Goal: Navigation & Orientation: Find specific page/section

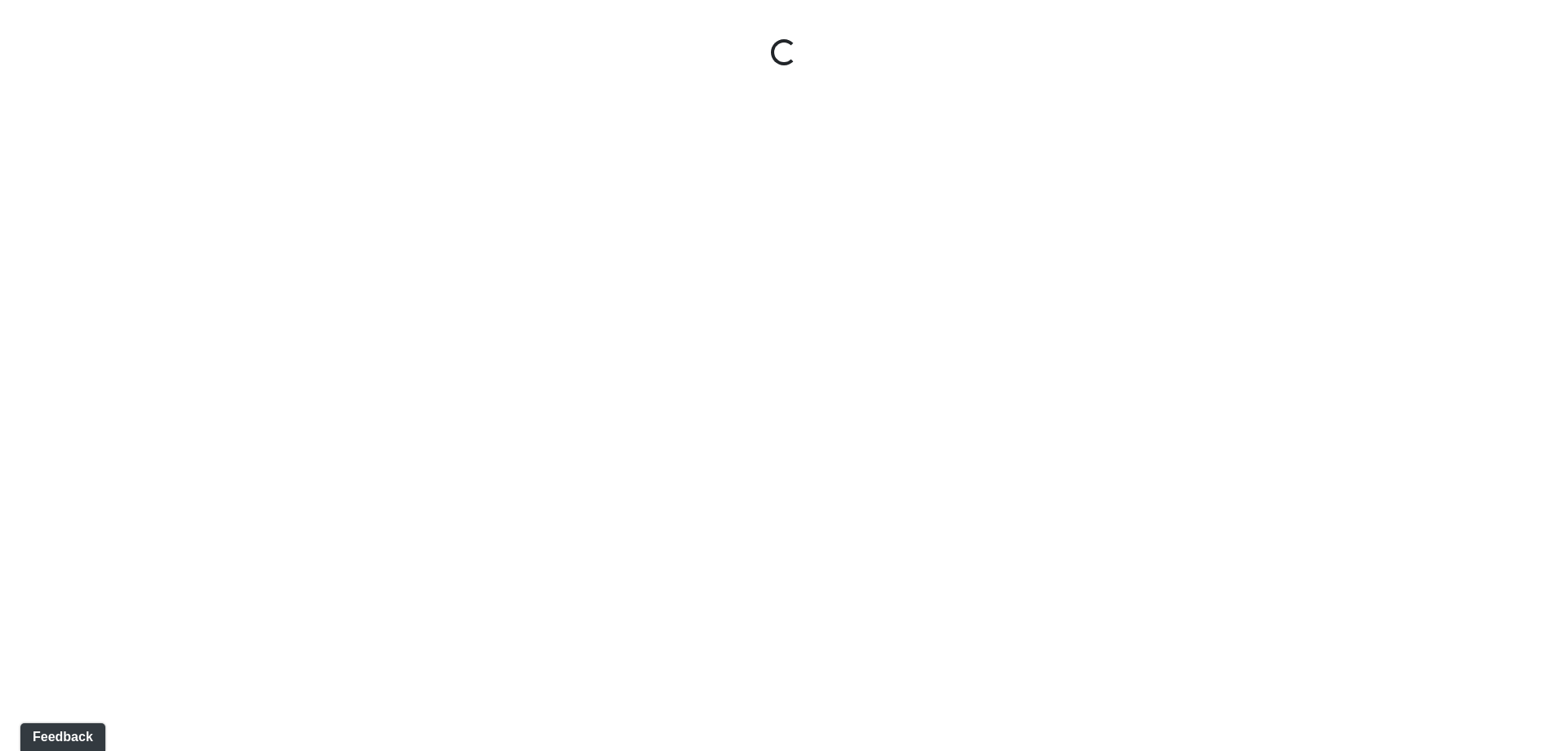
select select "2Bf4cFpXHm4oHRRQ7ao2R2"
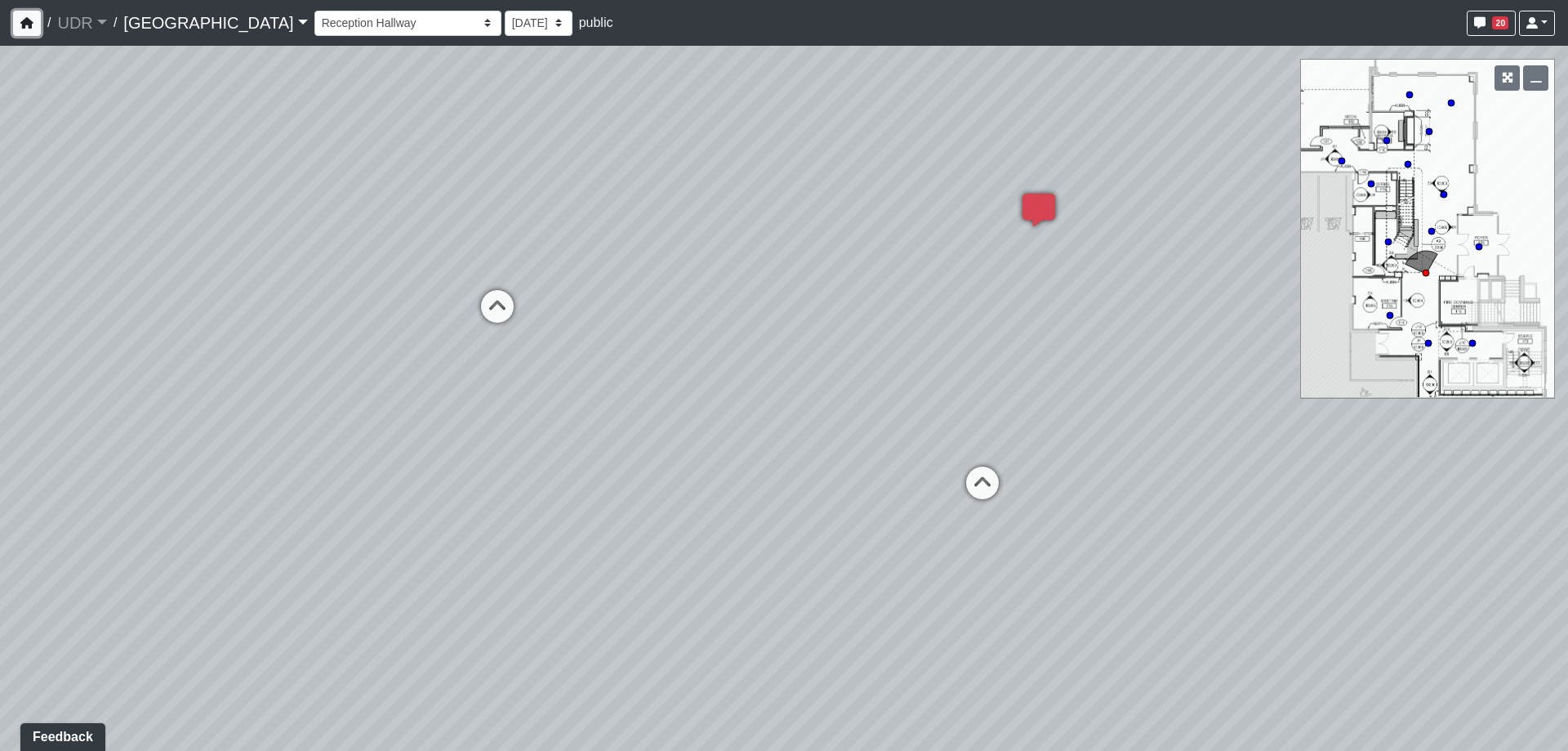
click at [39, 14] on button "button" at bounding box center [26, 23] width 27 height 25
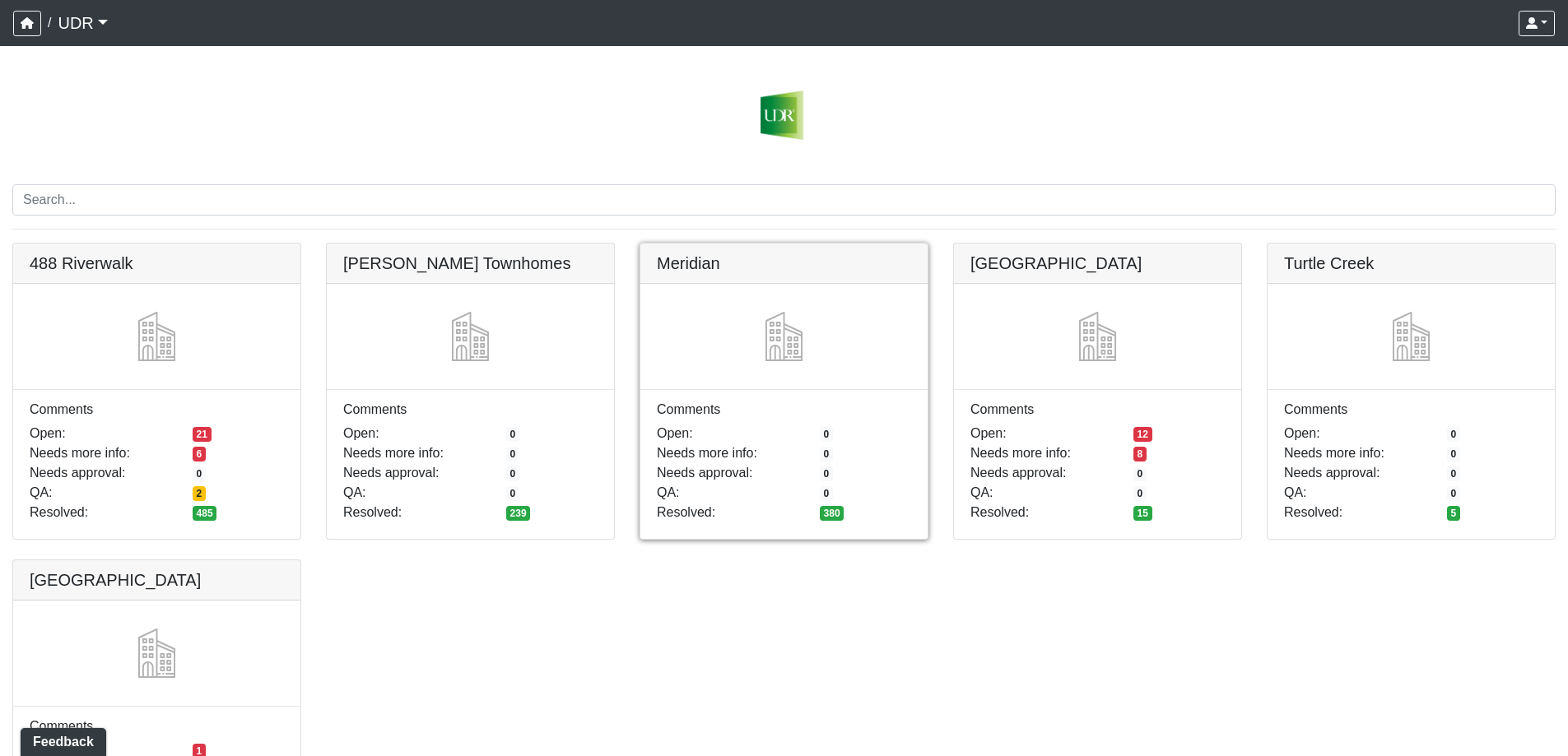
click at [805, 243] on link at bounding box center [784, 243] width 287 height 0
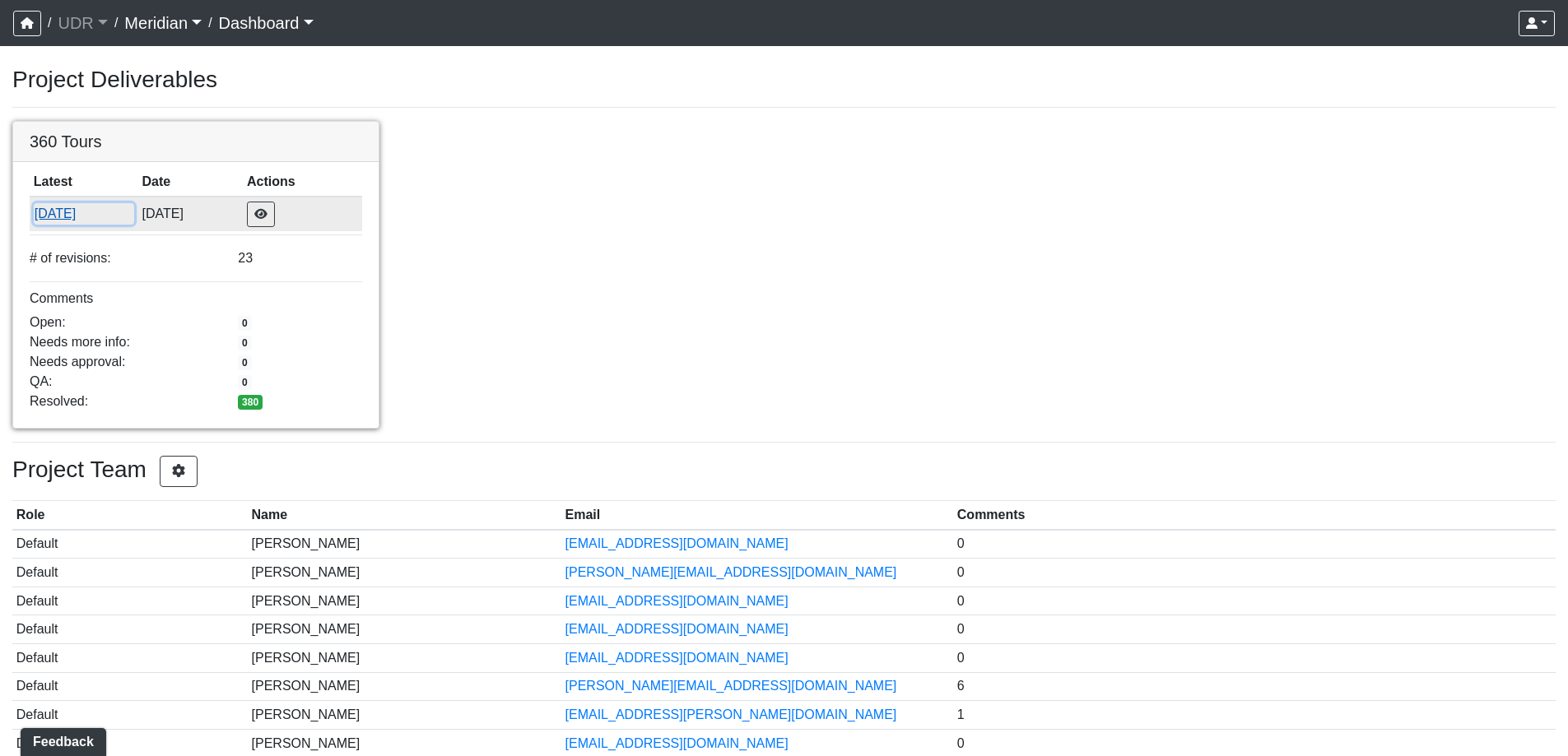
click at [83, 216] on button "[DATE]" at bounding box center [85, 214] width 101 height 22
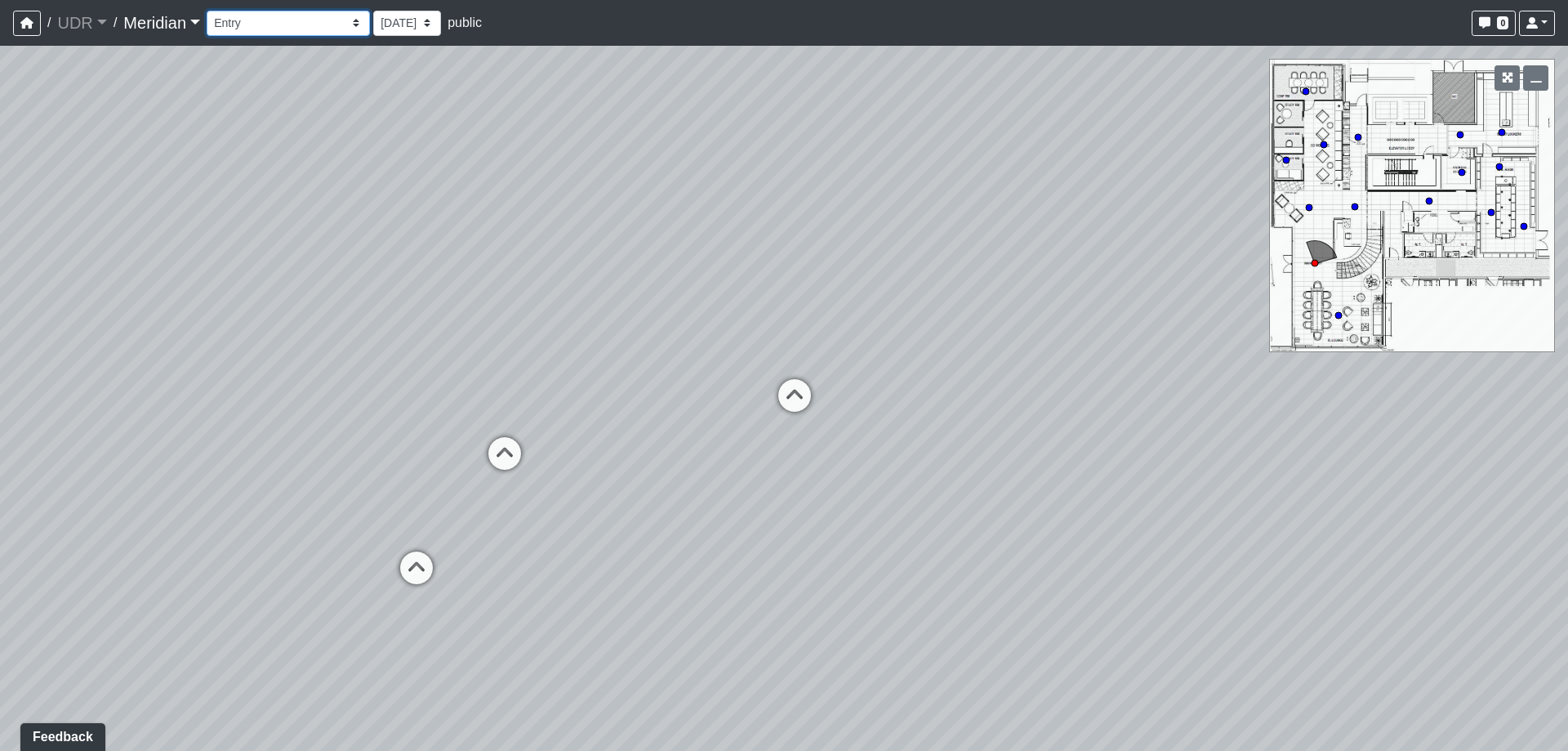
click at [309, 31] on select "Booths Clubroom Vestibule Dining Fireplace Kitchen Lounge Mural Wall Bar Cabana…" at bounding box center [288, 23] width 163 height 25
click at [210, 10] on select "Booths Clubroom Vestibule Dining Fireplace Kitchen Lounge Mural Wall Bar Cabana…" at bounding box center [288, 23] width 163 height 25
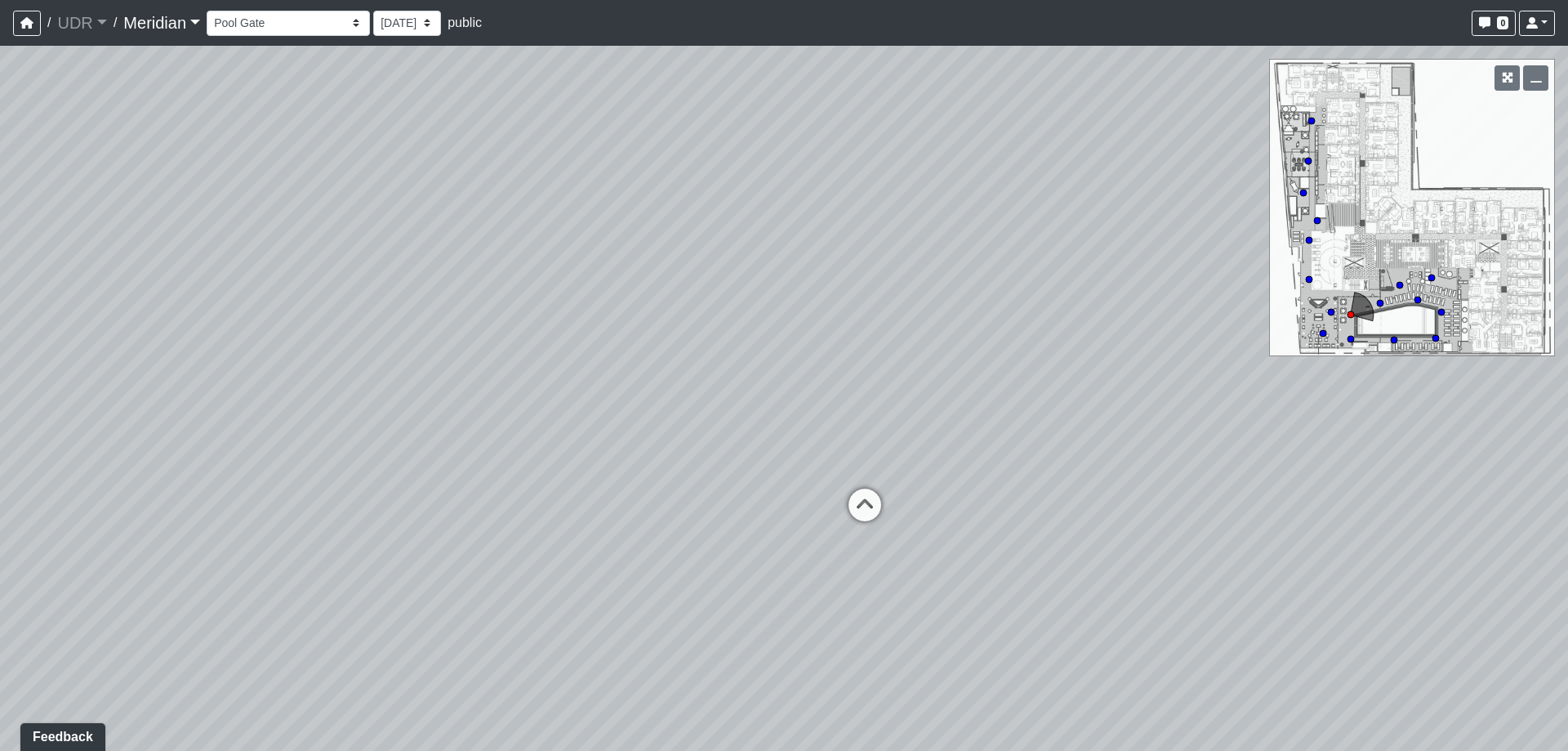
drag, startPoint x: 636, startPoint y: 524, endPoint x: 149, endPoint y: 400, distance: 502.5
click at [149, 400] on div "Loading... Reception Loading... Seating Loading... Sectional Loading... Feature…" at bounding box center [784, 398] width 1568 height 705
drag, startPoint x: 1028, startPoint y: 429, endPoint x: 650, endPoint y: 446, distance: 378.4
click at [650, 446] on div "Loading... Reception Loading... Seating Loading... Sectional Loading... Feature…" at bounding box center [784, 398] width 1568 height 705
click at [1107, 458] on icon at bounding box center [1098, 459] width 49 height 49
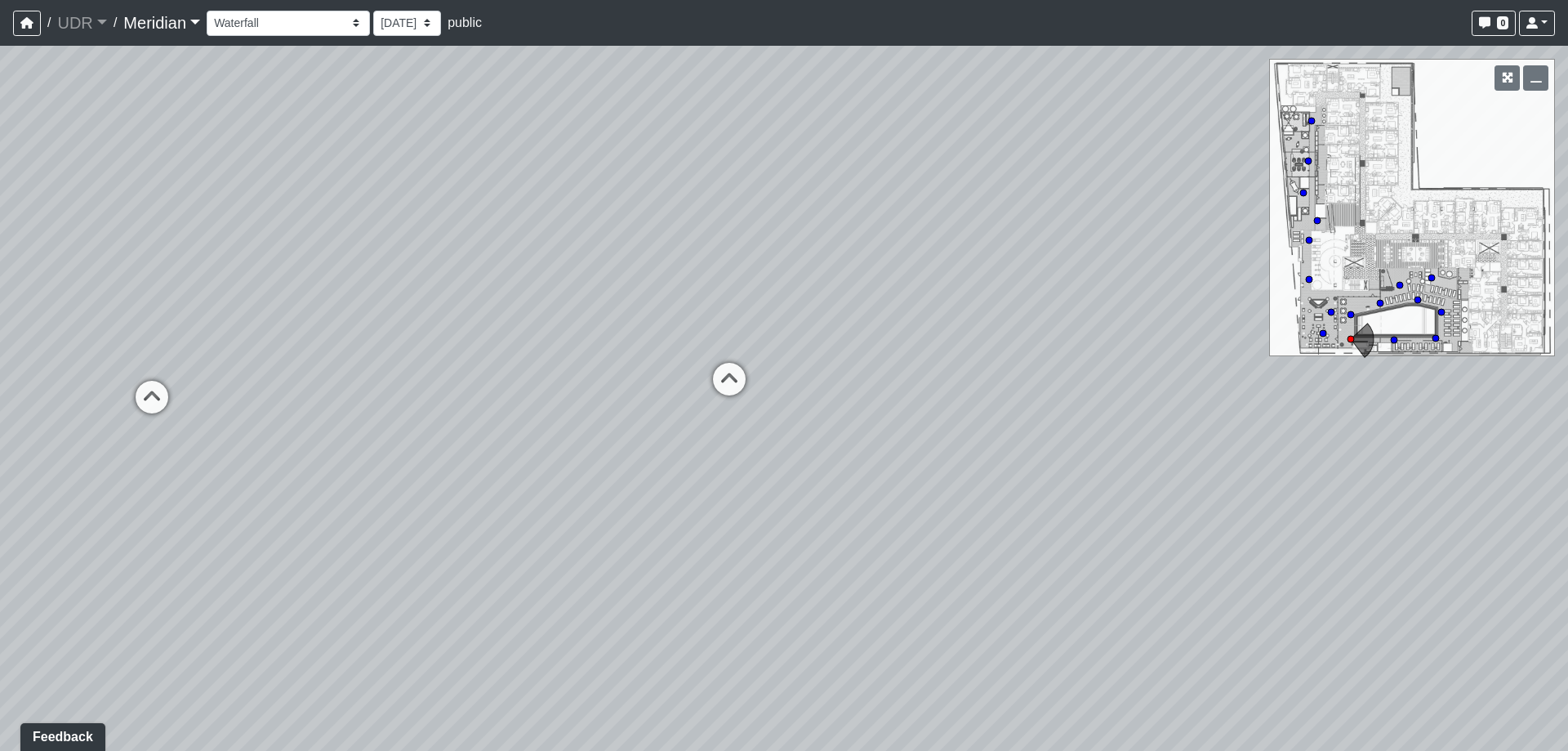
drag, startPoint x: 511, startPoint y: 381, endPoint x: 1025, endPoint y: 399, distance: 514.3
click at [1130, 394] on div "Loading... Reception Loading... Seating Loading... Sectional Loading... Feature…" at bounding box center [784, 398] width 1568 height 705
drag, startPoint x: 699, startPoint y: 375, endPoint x: 942, endPoint y: 366, distance: 243.2
click at [942, 366] on div "Loading... Reception Loading... Seating Loading... Sectional Loading... Feature…" at bounding box center [784, 398] width 1568 height 705
drag, startPoint x: 610, startPoint y: 535, endPoint x: 1126, endPoint y: 583, distance: 518.2
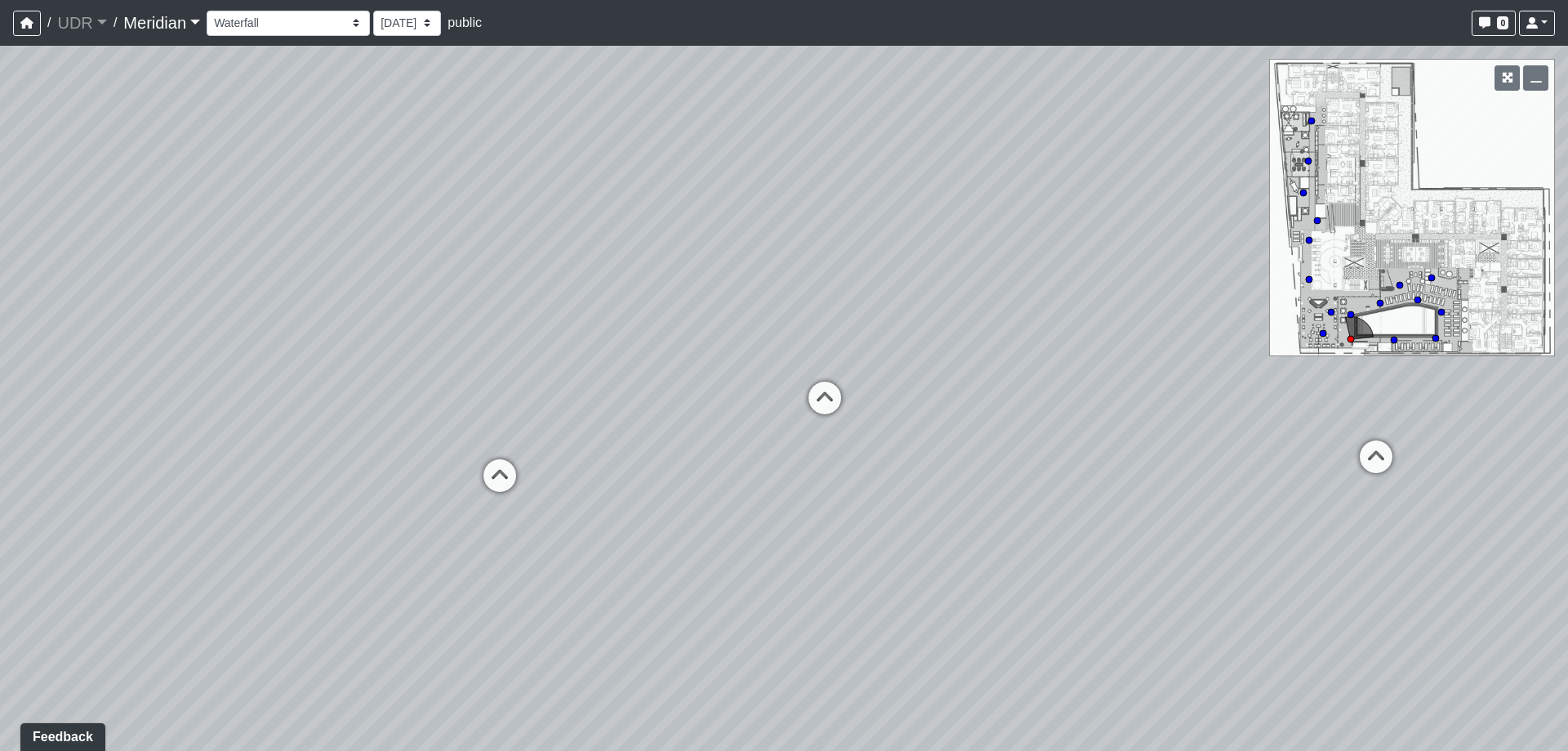
click at [1126, 583] on div "Loading... Reception Loading... Seating Loading... Sectional Loading... Feature…" at bounding box center [784, 398] width 1568 height 705
click at [827, 570] on div "Loading... Reception Loading... Seating Loading... Sectional Loading... Feature…" at bounding box center [784, 398] width 1568 height 705
drag, startPoint x: 795, startPoint y: 593, endPoint x: 1158, endPoint y: 589, distance: 363.0
click at [1193, 589] on div "Loading... Reception Loading... Seating Loading... Sectional Loading... Feature…" at bounding box center [784, 398] width 1568 height 705
drag, startPoint x: 1028, startPoint y: 592, endPoint x: 490, endPoint y: 579, distance: 538.2
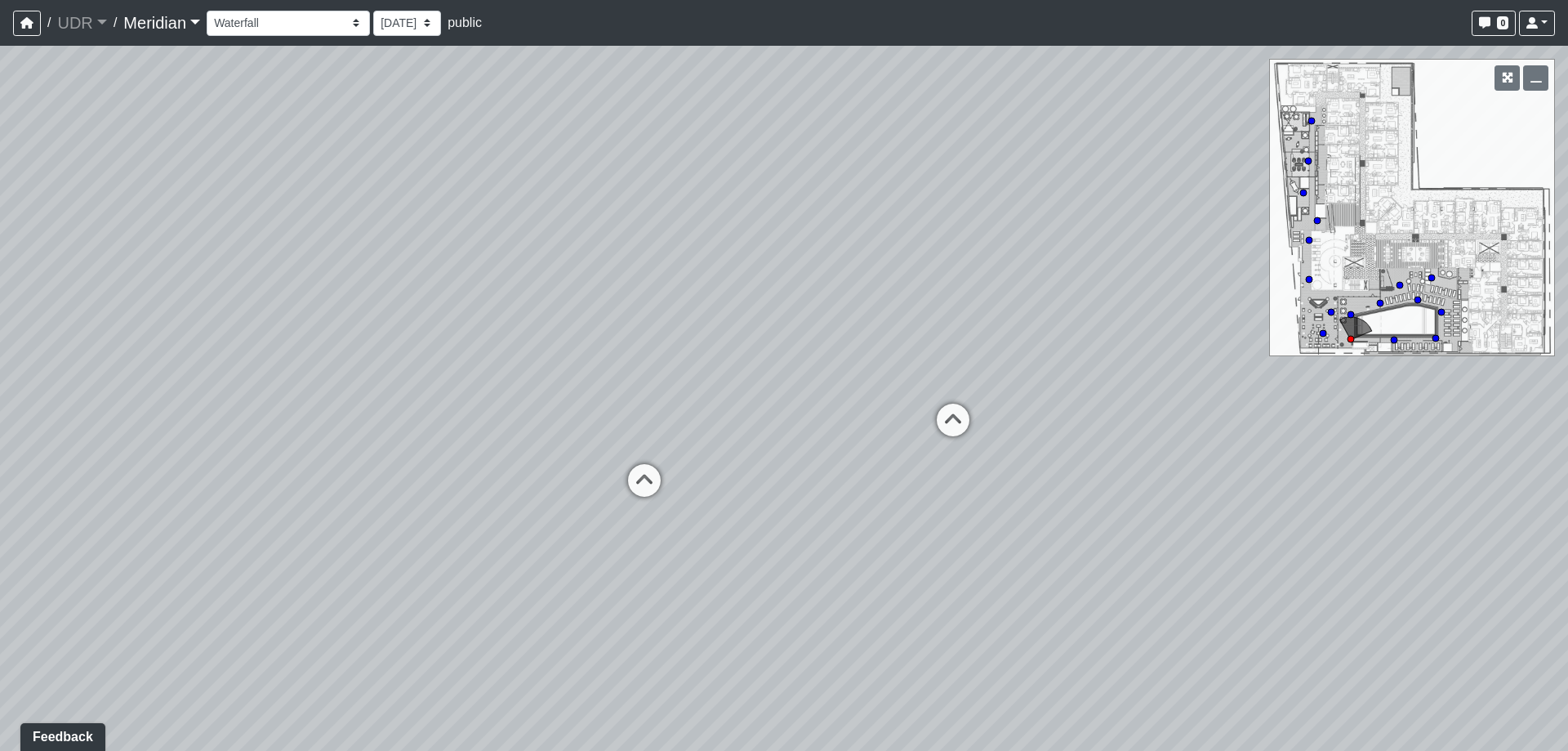
click at [456, 589] on div "Loading... Reception Loading... Seating Loading... Sectional Loading... Feature…" at bounding box center [784, 398] width 1568 height 705
drag, startPoint x: 1047, startPoint y: 512, endPoint x: 774, endPoint y: 523, distance: 273.2
click at [774, 523] on div "Loading... Reception Loading... Seating Loading... Sectional Loading... Feature…" at bounding box center [784, 398] width 1568 height 705
click at [686, 432] on icon at bounding box center [681, 430] width 49 height 49
click at [1116, 450] on icon at bounding box center [1121, 465] width 49 height 49
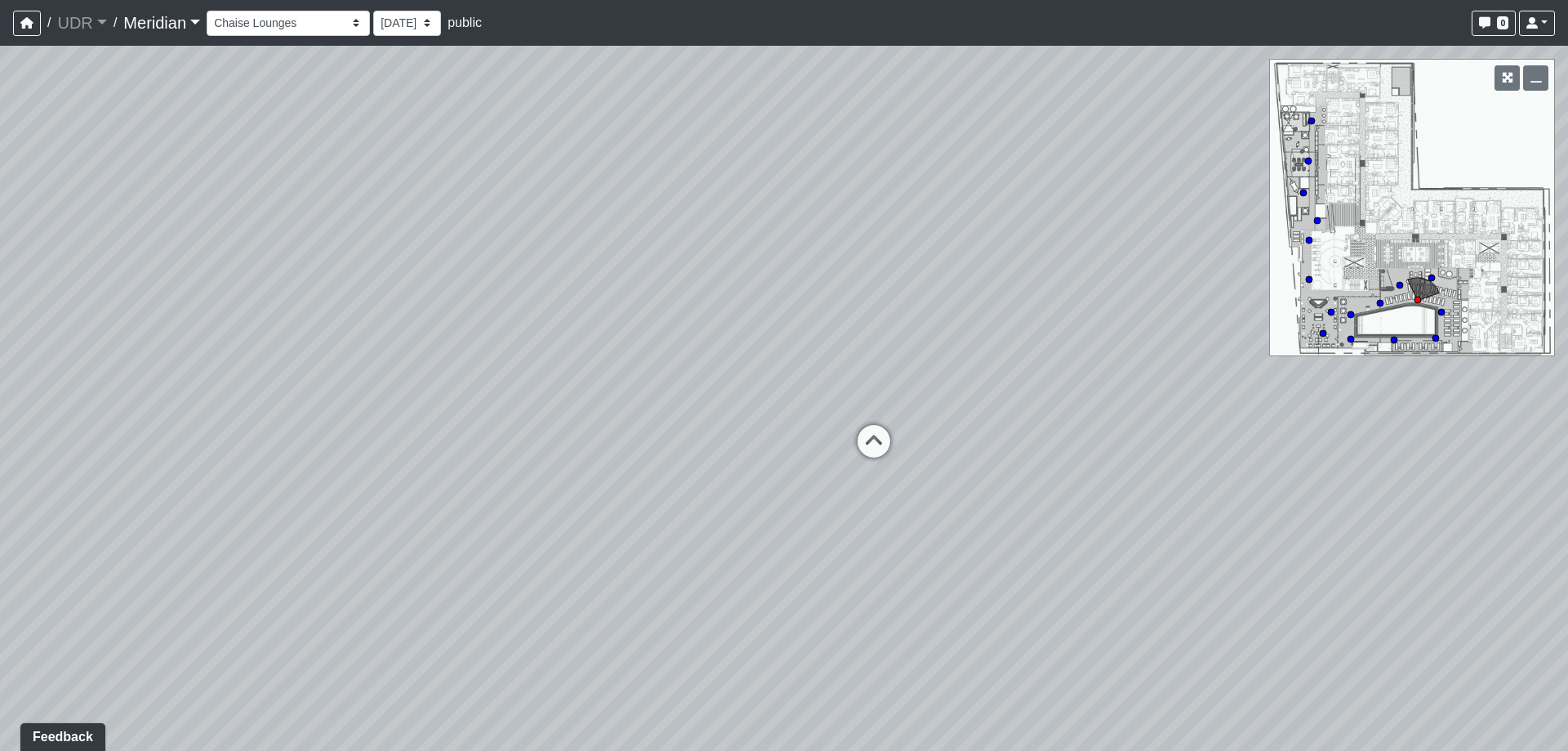
drag, startPoint x: 361, startPoint y: 385, endPoint x: 1039, endPoint y: 381, distance: 678.0
click at [969, 371] on div "Loading... Reception Loading... Seating Loading... Sectional Loading... Feature…" at bounding box center [784, 398] width 1568 height 705
drag, startPoint x: 471, startPoint y: 485, endPoint x: 754, endPoint y: 447, distance: 285.5
click at [754, 447] on div "Loading... Reception Loading... Seating Loading... Sectional Loading... Feature…" at bounding box center [784, 398] width 1568 height 705
click at [885, 490] on icon at bounding box center [883, 492] width 49 height 49
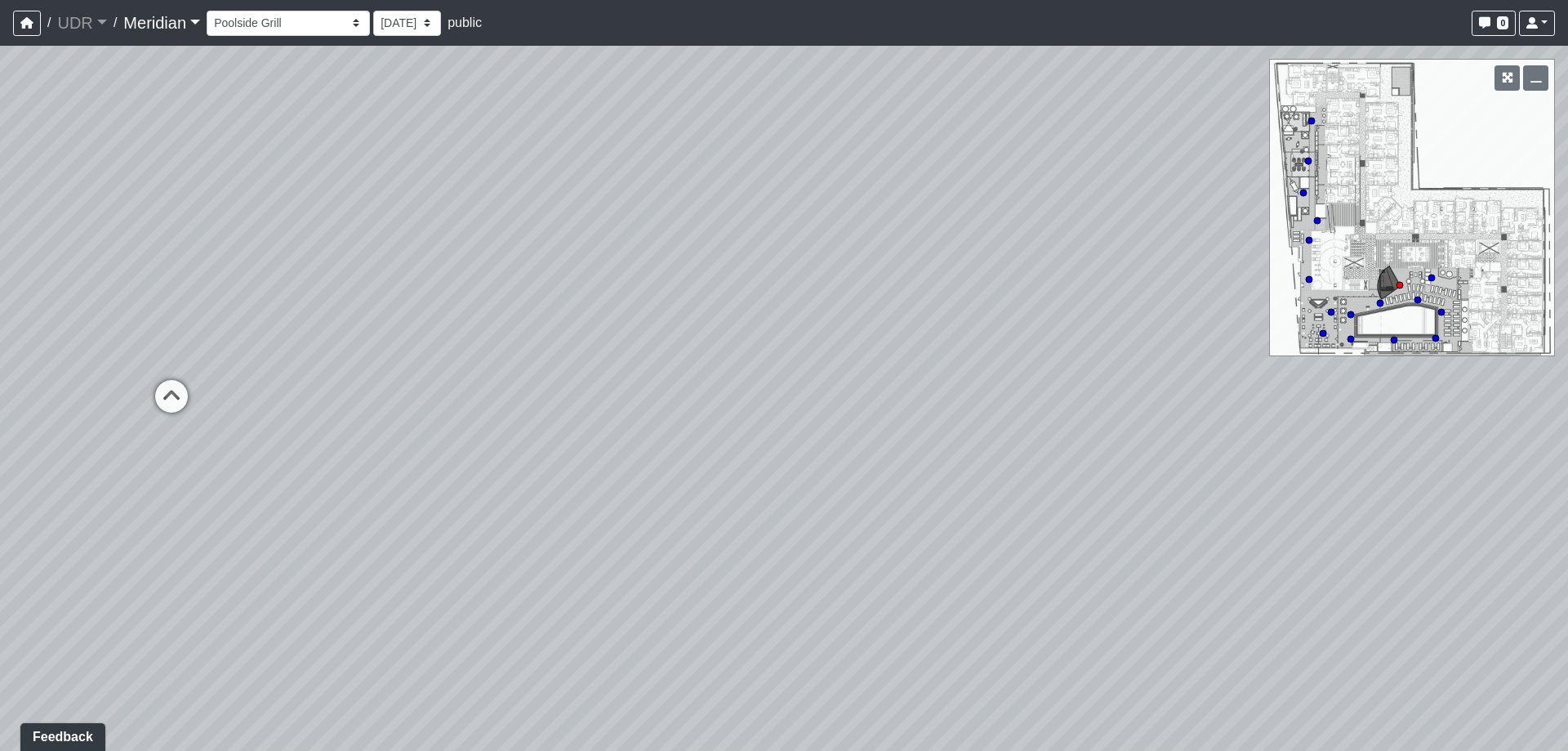
drag, startPoint x: 605, startPoint y: 534, endPoint x: 923, endPoint y: 528, distance: 318.1
click at [923, 528] on div "Loading... Reception Loading... Seating Loading... Sectional Loading... Feature…" at bounding box center [784, 398] width 1568 height 705
drag, startPoint x: 710, startPoint y: 433, endPoint x: 789, endPoint y: 426, distance: 79.3
click at [789, 426] on div "Loading... Reception Loading... Seating Loading... Sectional Loading... Feature…" at bounding box center [784, 398] width 1568 height 705
drag, startPoint x: 808, startPoint y: 433, endPoint x: 821, endPoint y: 449, distance: 20.6
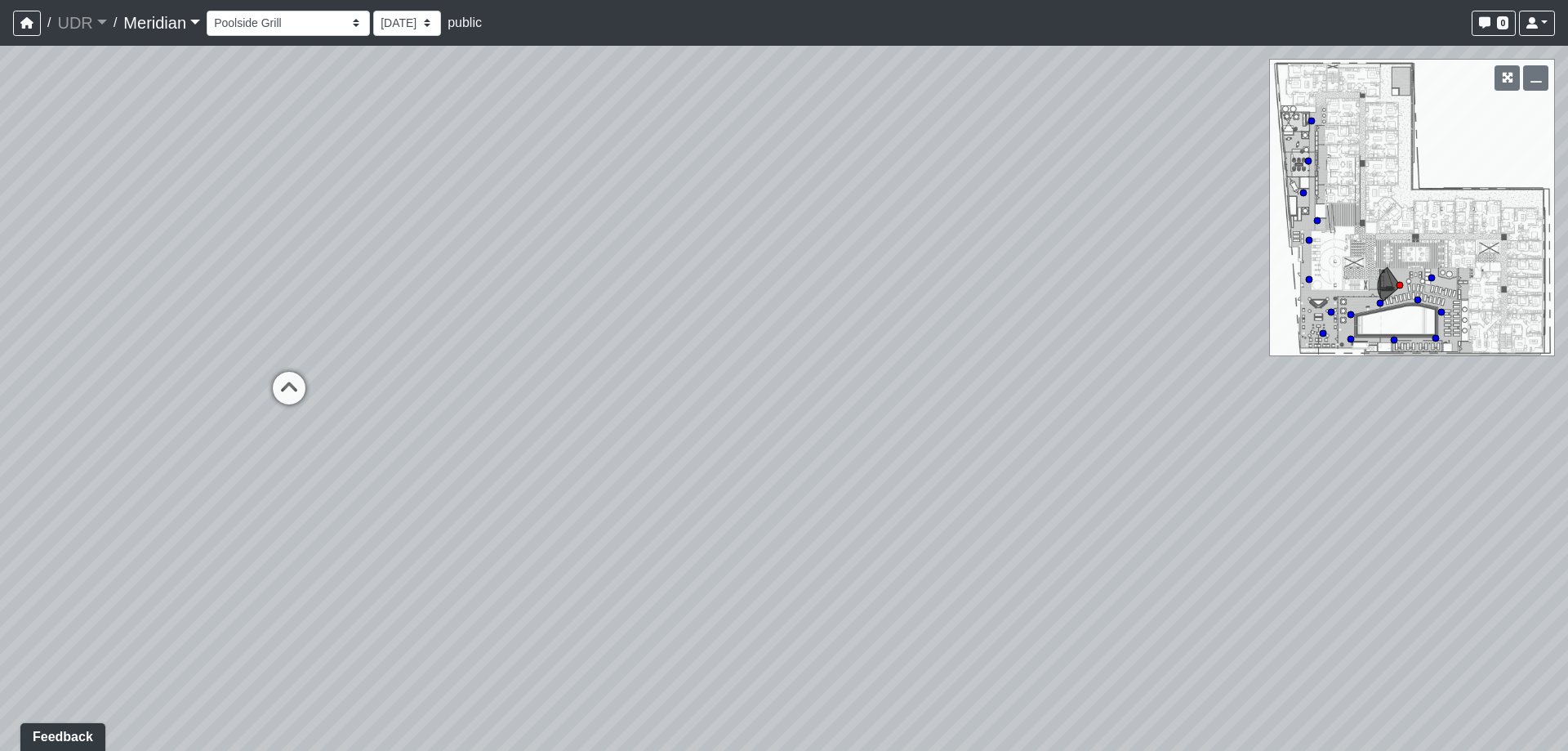
click at [821, 449] on div "Loading... Reception Loading... Seating Loading... Sectional Loading... Feature…" at bounding box center [784, 398] width 1568 height 705
drag, startPoint x: 802, startPoint y: 226, endPoint x: 801, endPoint y: 217, distance: 9.1
click at [801, 217] on div "Loading... Reception Loading... Seating Loading... Sectional Loading... Feature…" at bounding box center [784, 398] width 1568 height 705
drag, startPoint x: 804, startPoint y: 257, endPoint x: 805, endPoint y: 238, distance: 19.0
click at [805, 238] on div "Loading... Reception Loading... Seating Loading... Sectional Loading... Feature…" at bounding box center [784, 398] width 1568 height 705
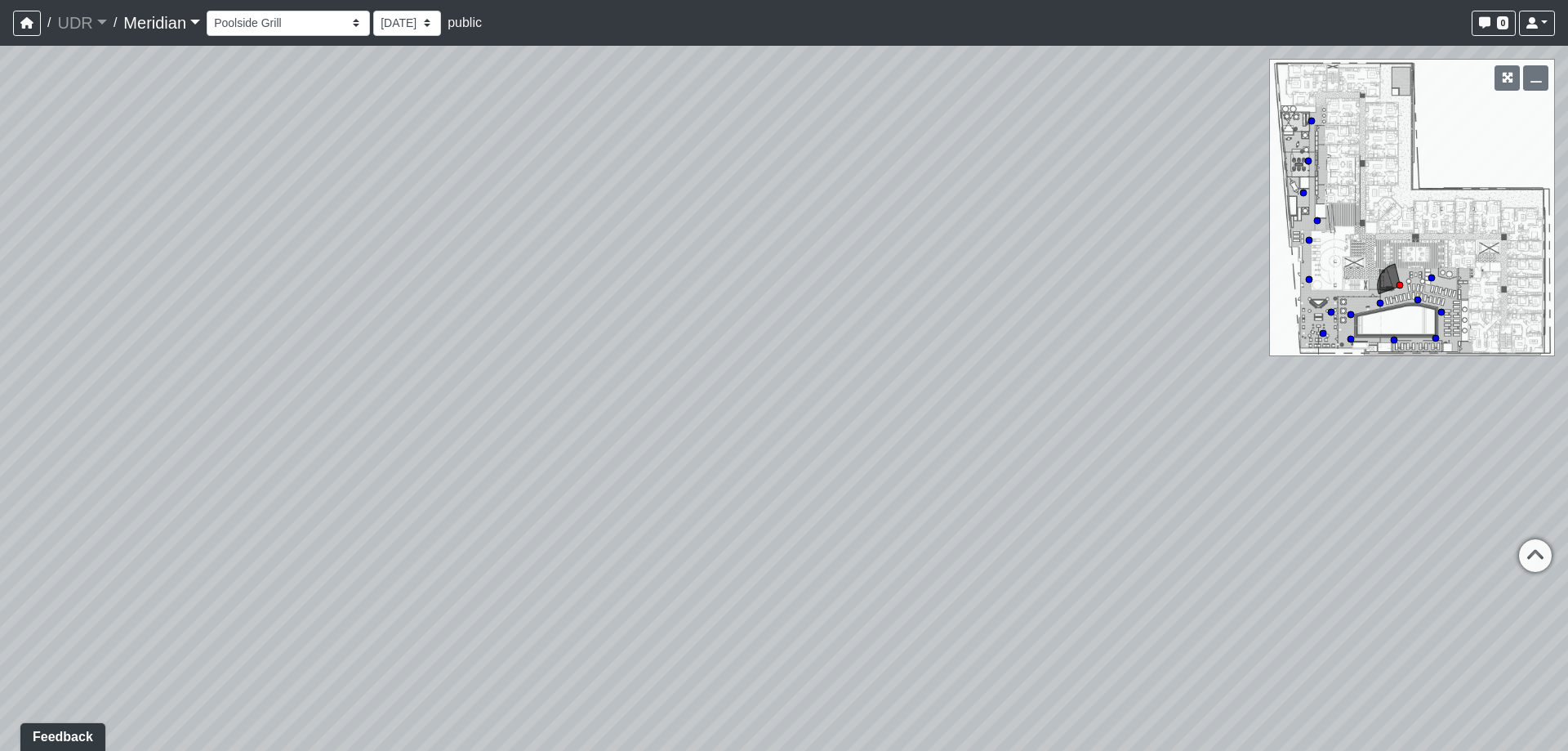
drag, startPoint x: 738, startPoint y: 250, endPoint x: 454, endPoint y: 237, distance: 284.3
click at [454, 237] on div "Loading... Reception Loading... Seating Loading... Sectional Loading... Feature…" at bounding box center [784, 398] width 1568 height 705
drag, startPoint x: 647, startPoint y: 287, endPoint x: 505, endPoint y: 285, distance: 142.0
click at [459, 289] on div "Loading... Reception Loading... Seating Loading... Sectional Loading... Feature…" at bounding box center [784, 398] width 1568 height 705
drag, startPoint x: 911, startPoint y: 265, endPoint x: 751, endPoint y: 280, distance: 160.7
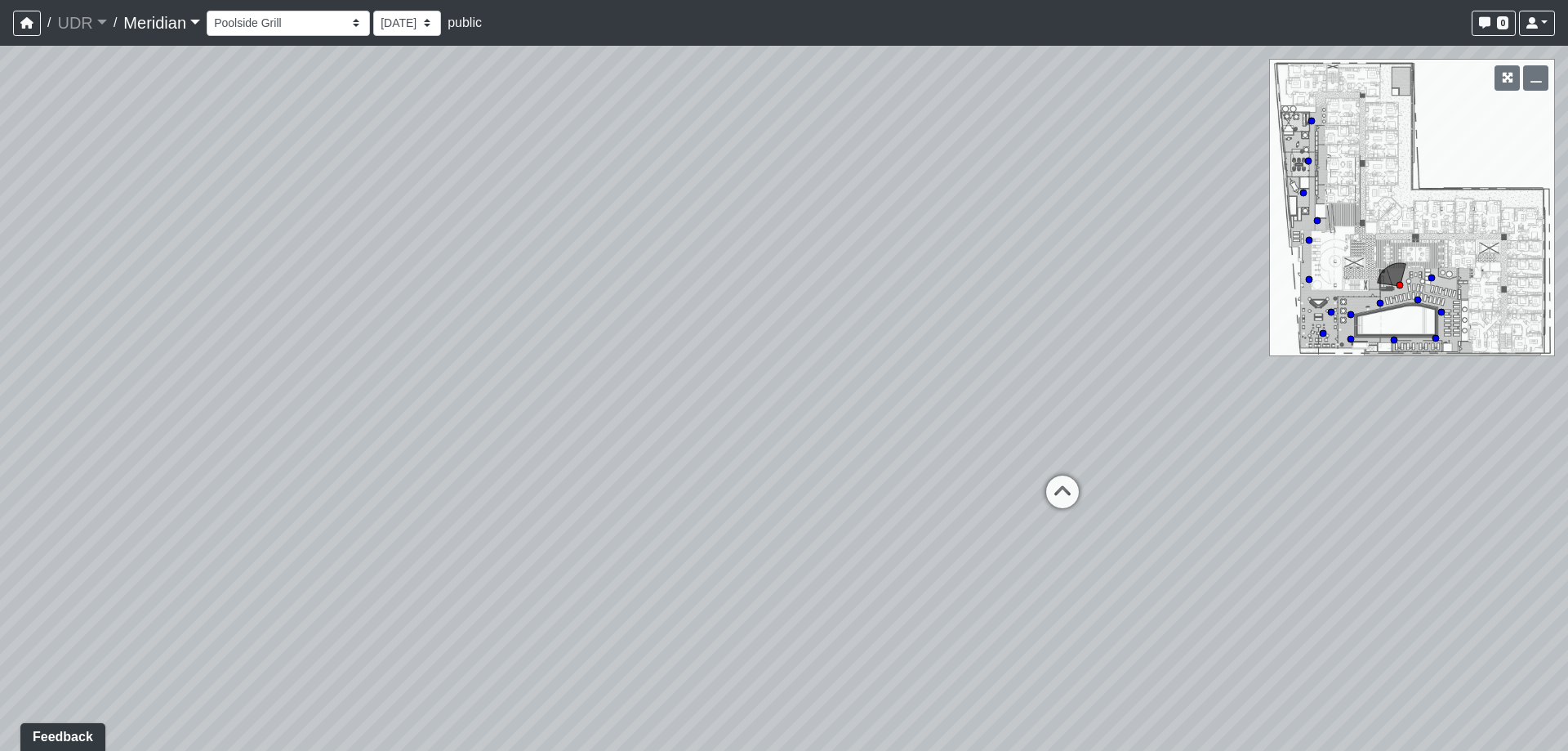
click at [751, 280] on div "Loading... Reception Loading... Seating Loading... Sectional Loading... Feature…" at bounding box center [784, 398] width 1568 height 705
drag, startPoint x: 628, startPoint y: 318, endPoint x: 1016, endPoint y: 321, distance: 388.0
click at [1048, 316] on div "Loading... Reception Loading... Seating Loading... Sectional Loading... Feature…" at bounding box center [784, 398] width 1568 height 705
drag, startPoint x: 595, startPoint y: 300, endPoint x: 613, endPoint y: 313, distance: 22.2
click at [613, 313] on div "Loading... Reception Loading... Seating Loading... Sectional Loading... Feature…" at bounding box center [784, 398] width 1568 height 705
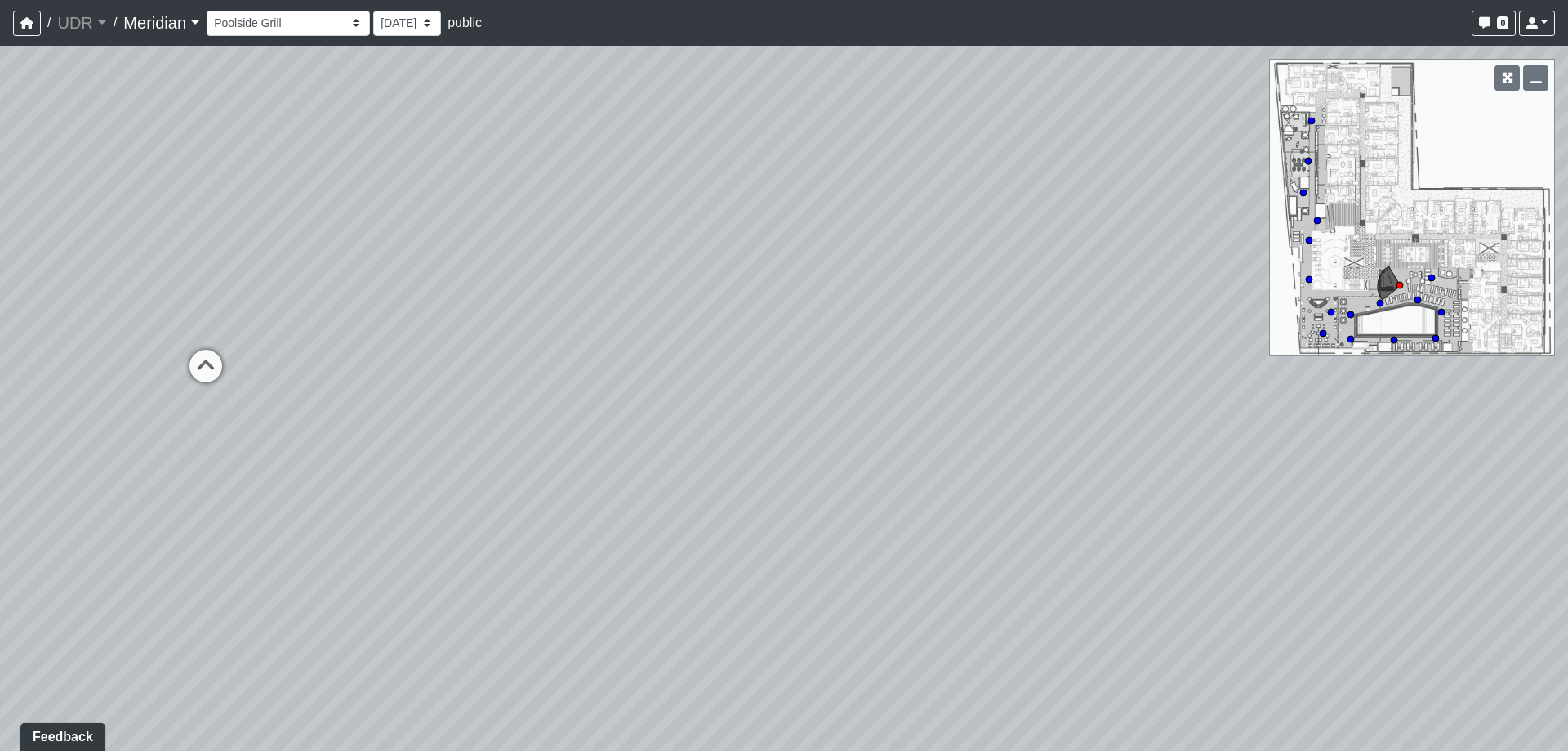
drag, startPoint x: 653, startPoint y: 396, endPoint x: 719, endPoint y: 358, distance: 76.2
click at [719, 358] on div "Loading... Reception Loading... Seating Loading... Sectional Loading... Feature…" at bounding box center [784, 398] width 1568 height 705
drag, startPoint x: 657, startPoint y: 381, endPoint x: 497, endPoint y: 376, distance: 160.1
click at [497, 376] on div "Loading... Reception Loading... Seating Loading... Sectional Loading... Feature…" at bounding box center [784, 398] width 1568 height 705
drag, startPoint x: 512, startPoint y: 437, endPoint x: 846, endPoint y: 361, distance: 342.5
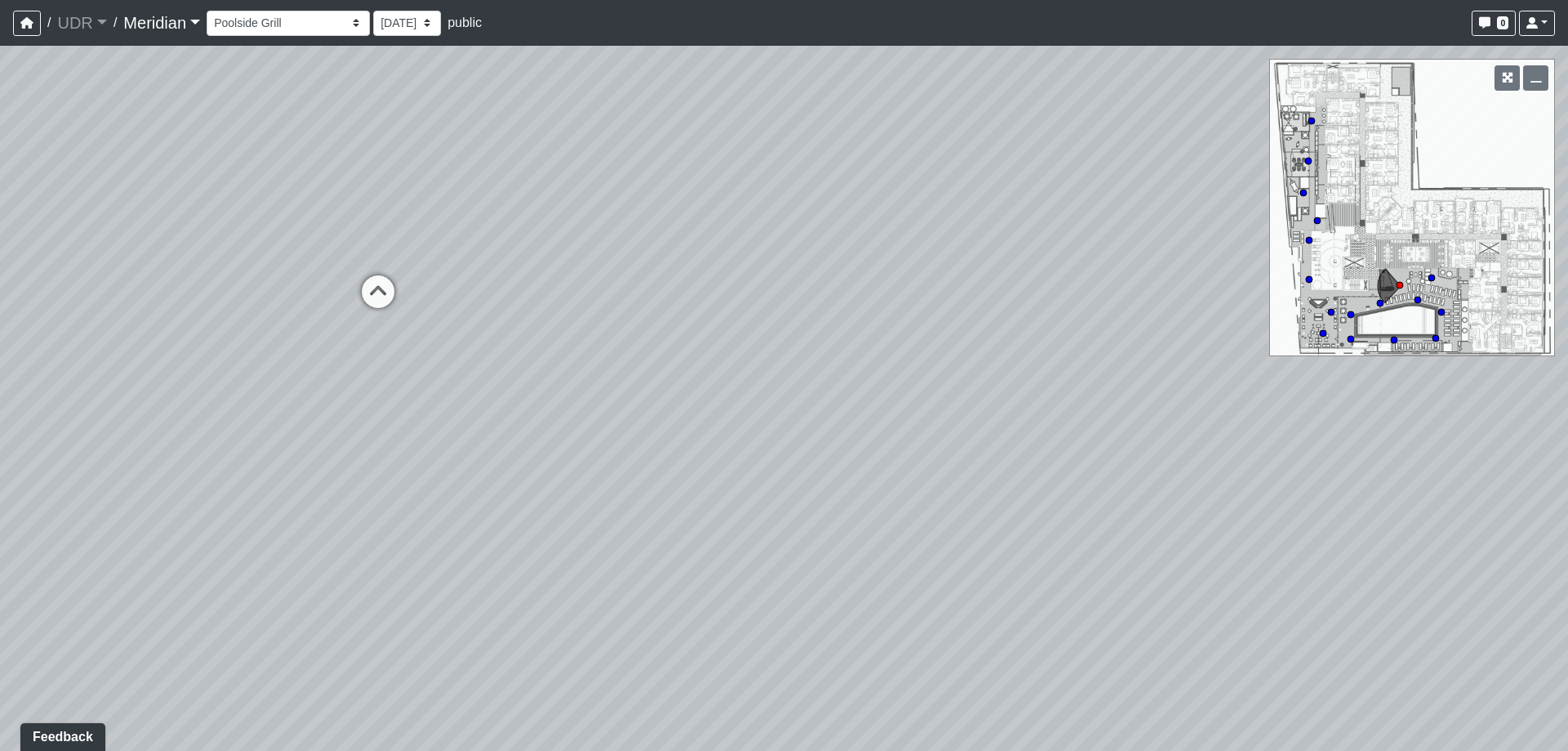
click at [846, 361] on div "Loading... Reception Loading... Seating Loading... Sectional Loading... Feature…" at bounding box center [784, 398] width 1568 height 705
drag, startPoint x: 902, startPoint y: 389, endPoint x: 619, endPoint y: 396, distance: 283.1
click at [619, 396] on div "Loading... Reception Loading... Seating Loading... Sectional Loading... Feature…" at bounding box center [784, 398] width 1568 height 705
drag, startPoint x: 605, startPoint y: 400, endPoint x: 997, endPoint y: 376, distance: 392.7
click at [997, 376] on div "Loading... Reception Loading... Seating Loading... Sectional Loading... Feature…" at bounding box center [784, 398] width 1568 height 705
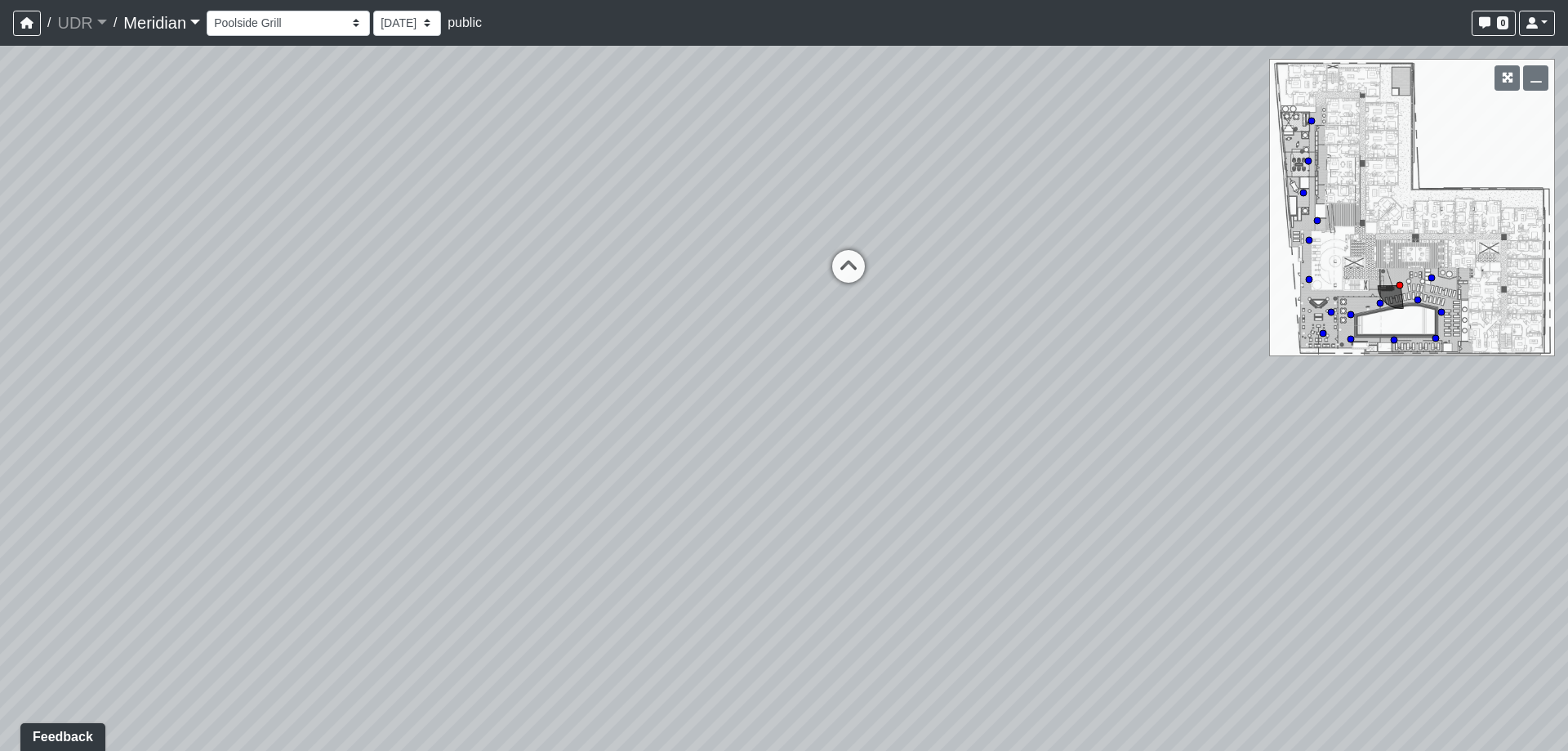
drag, startPoint x: 431, startPoint y: 393, endPoint x: 966, endPoint y: 386, distance: 535.0
click at [966, 386] on div "Loading... Reception Loading... Seating Loading... Sectional Loading... Feature…" at bounding box center [784, 398] width 1568 height 705
drag, startPoint x: 848, startPoint y: 369, endPoint x: 576, endPoint y: 368, distance: 272.0
click at [576, 368] on div "Loading... Reception Loading... Seating Loading... Sectional Loading... Feature…" at bounding box center [784, 398] width 1568 height 705
drag, startPoint x: 516, startPoint y: 396, endPoint x: 665, endPoint y: 404, distance: 149.2
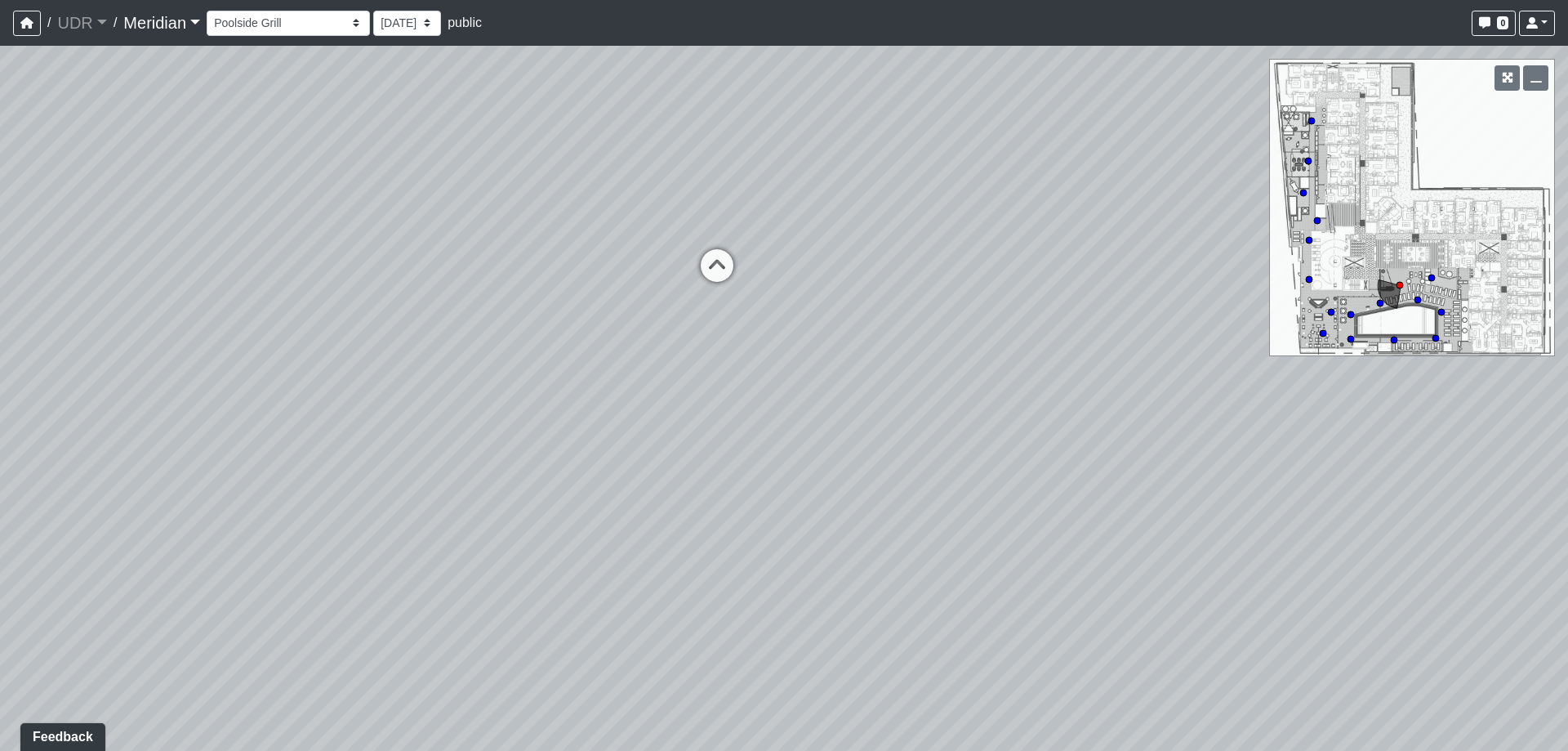
click at [665, 404] on div "Loading... Reception Loading... Seating Loading... Sectional Loading... Feature…" at bounding box center [784, 398] width 1568 height 705
click at [708, 284] on icon at bounding box center [717, 274] width 49 height 49
drag, startPoint x: 639, startPoint y: 379, endPoint x: 635, endPoint y: 472, distance: 93.1
click at [635, 472] on div "Loading... Reception Loading... Seating Loading... Sectional Loading... Feature…" at bounding box center [784, 398] width 1568 height 705
drag, startPoint x: 790, startPoint y: 484, endPoint x: 770, endPoint y: 481, distance: 20.2
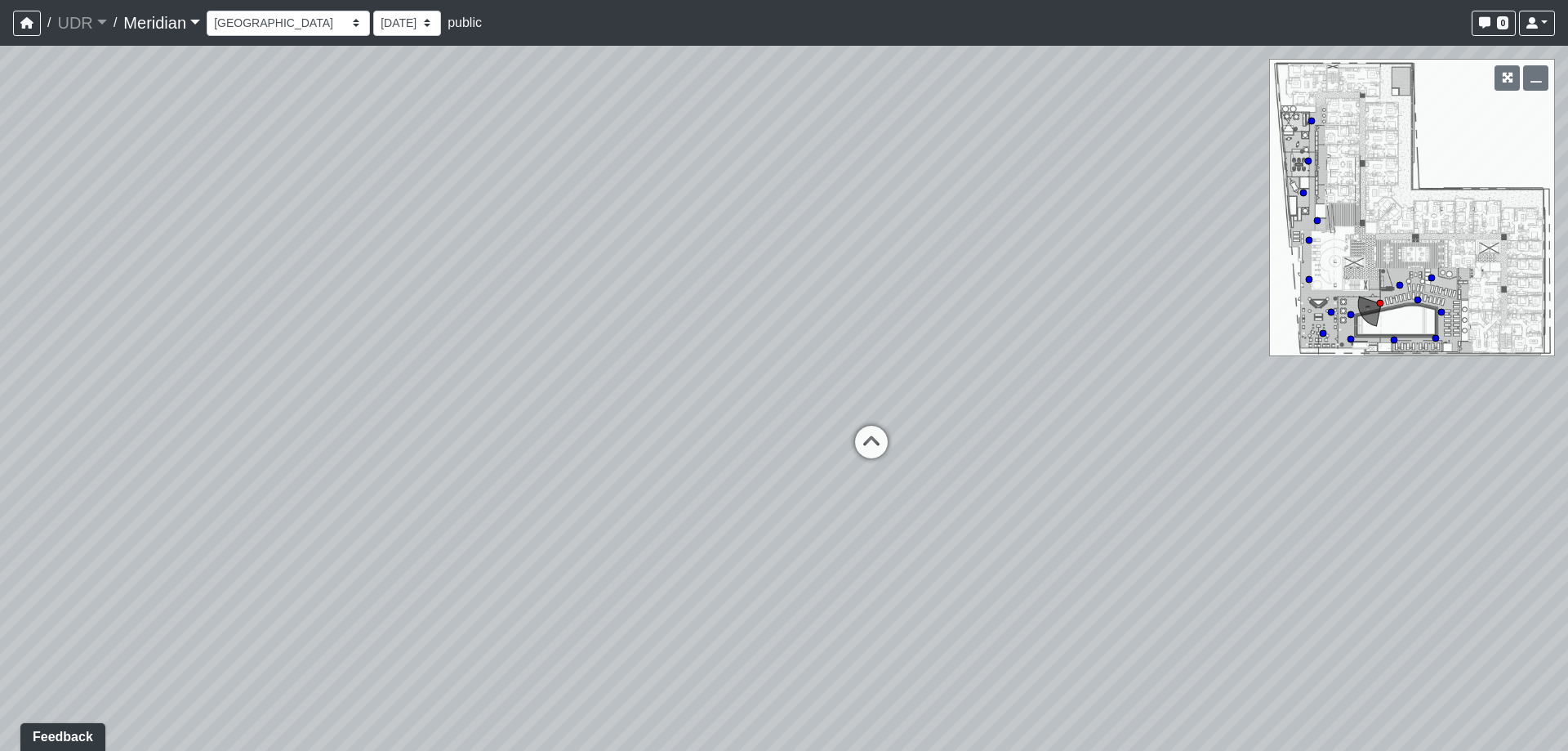
click at [764, 484] on div "Loading... Reception Loading... Seating Loading... Sectional Loading... Feature…" at bounding box center [784, 398] width 1568 height 705
click at [850, 450] on icon at bounding box center [856, 449] width 49 height 49
drag, startPoint x: 887, startPoint y: 371, endPoint x: 204, endPoint y: 399, distance: 683.6
click at [210, 395] on div "Loading... Reception Loading... Seating Loading... Sectional Loading... Feature…" at bounding box center [784, 398] width 1568 height 705
drag, startPoint x: 1040, startPoint y: 546, endPoint x: 533, endPoint y: 578, distance: 508.0
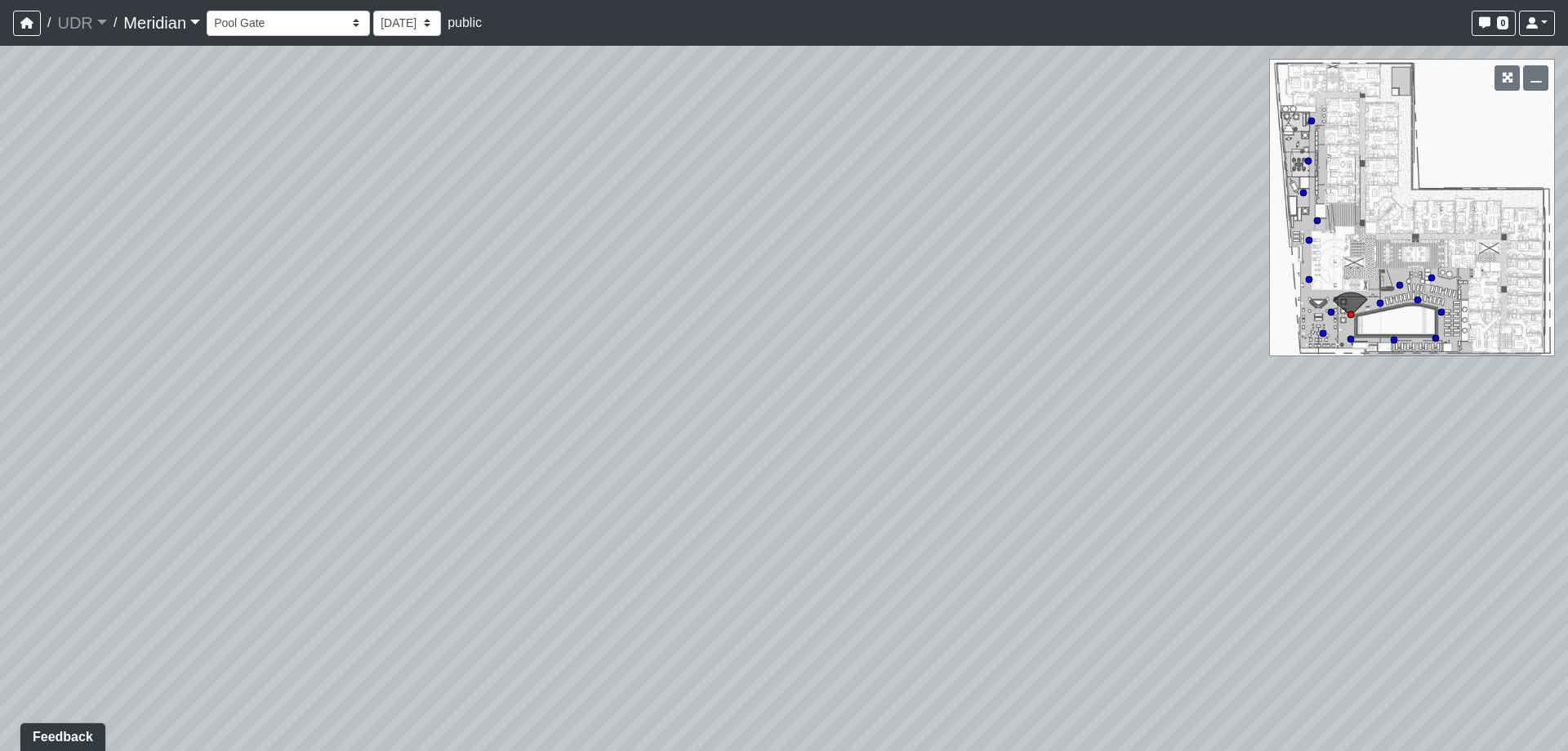
click at [533, 578] on div "Loading... Reception Loading... Seating Loading... Sectional Loading... Feature…" at bounding box center [784, 398] width 1568 height 705
drag, startPoint x: 654, startPoint y: 361, endPoint x: 1016, endPoint y: 528, distance: 398.7
click at [1137, 597] on div "Loading... Reception Loading... Seating Loading... Sectional Loading... Feature…" at bounding box center [784, 398] width 1568 height 705
drag, startPoint x: 626, startPoint y: 494, endPoint x: 1148, endPoint y: 345, distance: 542.8
click at [1147, 345] on div "Loading... Reception Loading... Seating Loading... Sectional Loading... Feature…" at bounding box center [784, 398] width 1568 height 705
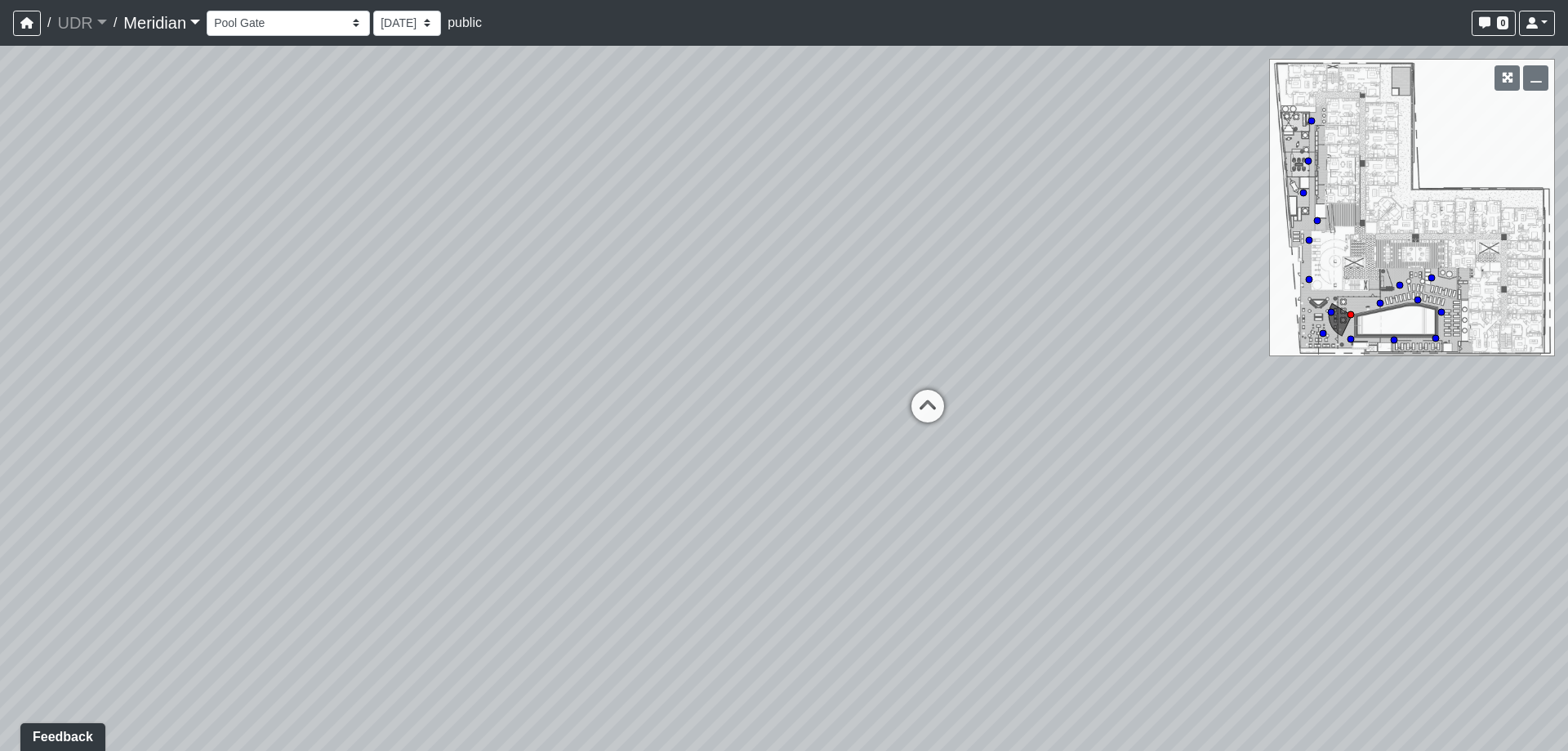
drag, startPoint x: 761, startPoint y: 416, endPoint x: 728, endPoint y: 410, distance: 33.5
click at [728, 410] on div "Loading... Reception Loading... Seating Loading... Sectional Loading... Feature…" at bounding box center [784, 398] width 1568 height 705
drag, startPoint x: 635, startPoint y: 455, endPoint x: 1014, endPoint y: 437, distance: 379.4
click at [1012, 437] on div "Loading... Reception Loading... Seating Loading... Sectional Loading... Feature…" at bounding box center [784, 398] width 1568 height 705
drag, startPoint x: 382, startPoint y: 463, endPoint x: 864, endPoint y: 450, distance: 482.2
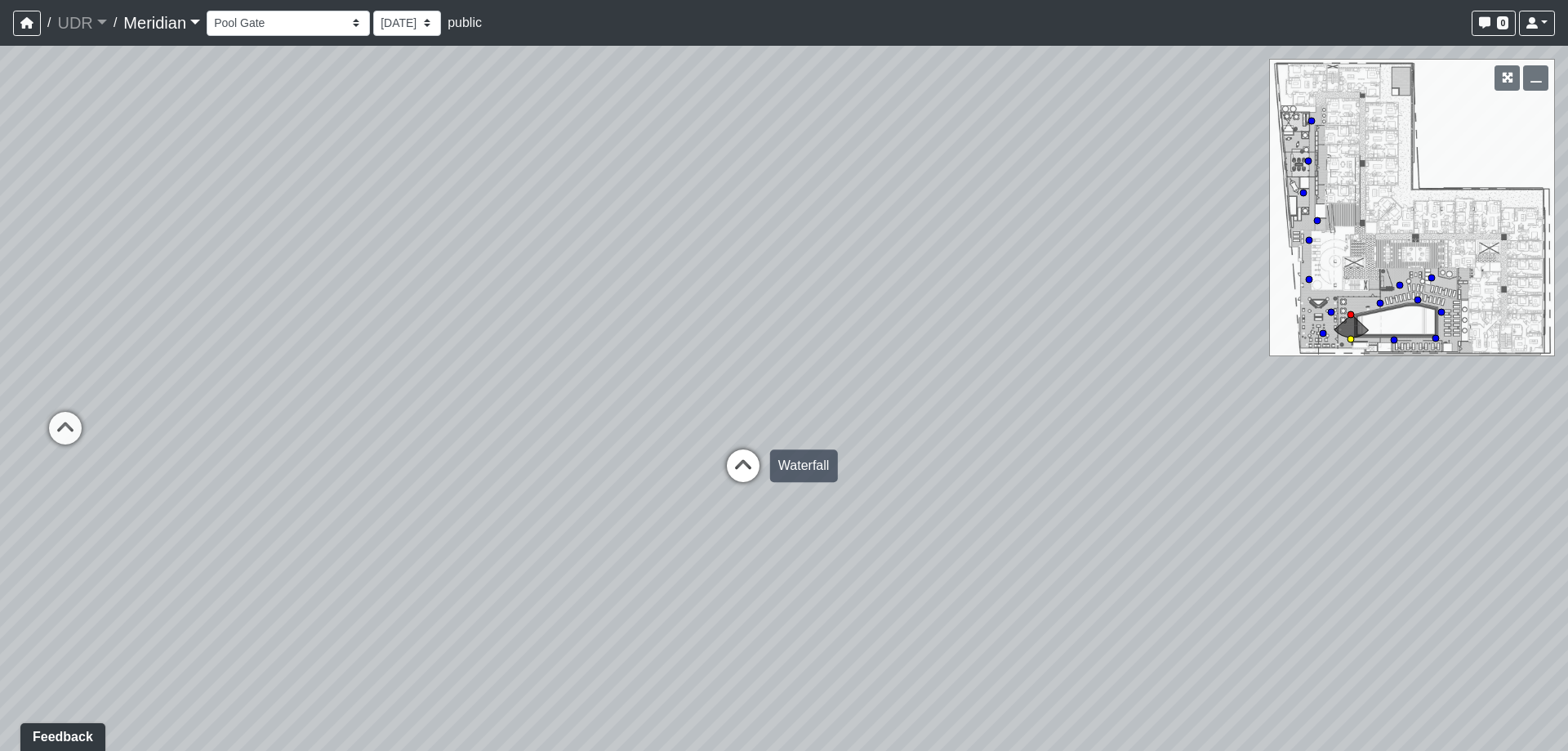
click at [863, 451] on div "Loading... Reception Loading... Seating Loading... Sectional Loading... Feature…" at bounding box center [784, 398] width 1568 height 705
drag, startPoint x: 487, startPoint y: 541, endPoint x: 1029, endPoint y: 570, distance: 542.8
click at [1029, 570] on div "Loading... Reception Loading... Seating Loading... Sectional Loading... Feature…" at bounding box center [784, 398] width 1568 height 705
drag, startPoint x: 766, startPoint y: 564, endPoint x: 732, endPoint y: 583, distance: 38.9
click at [732, 583] on div "Loading... Reception Loading... Seating Loading... Sectional Loading... Feature…" at bounding box center [784, 398] width 1568 height 705
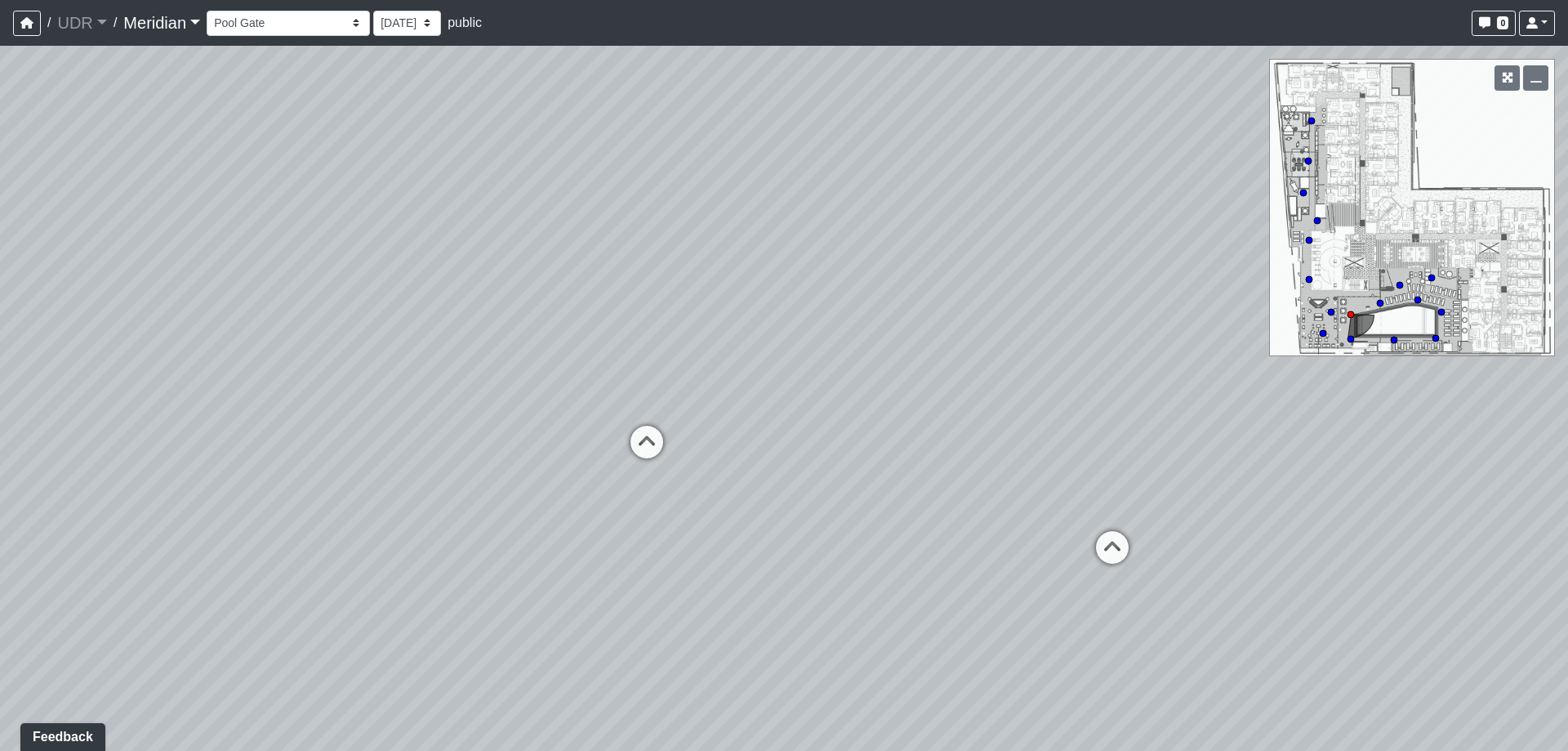
drag, startPoint x: 895, startPoint y: 357, endPoint x: 882, endPoint y: 389, distance: 34.5
click at [882, 389] on div "Loading... Reception Loading... Seating Loading... Sectional Loading... Feature…" at bounding box center [784, 398] width 1568 height 705
drag, startPoint x: 295, startPoint y: 26, endPoint x: 290, endPoint y: 34, distance: 9.4
click at [295, 26] on select "Booths Clubroom Vestibule Dining Fireplace Kitchen Lounge Mural Wall Bar Cabana…" at bounding box center [288, 23] width 163 height 25
click at [210, 10] on select "Booths Clubroom Vestibule Dining Fireplace Kitchen Lounge Mural Wall Bar Cabana…" at bounding box center [288, 23] width 163 height 25
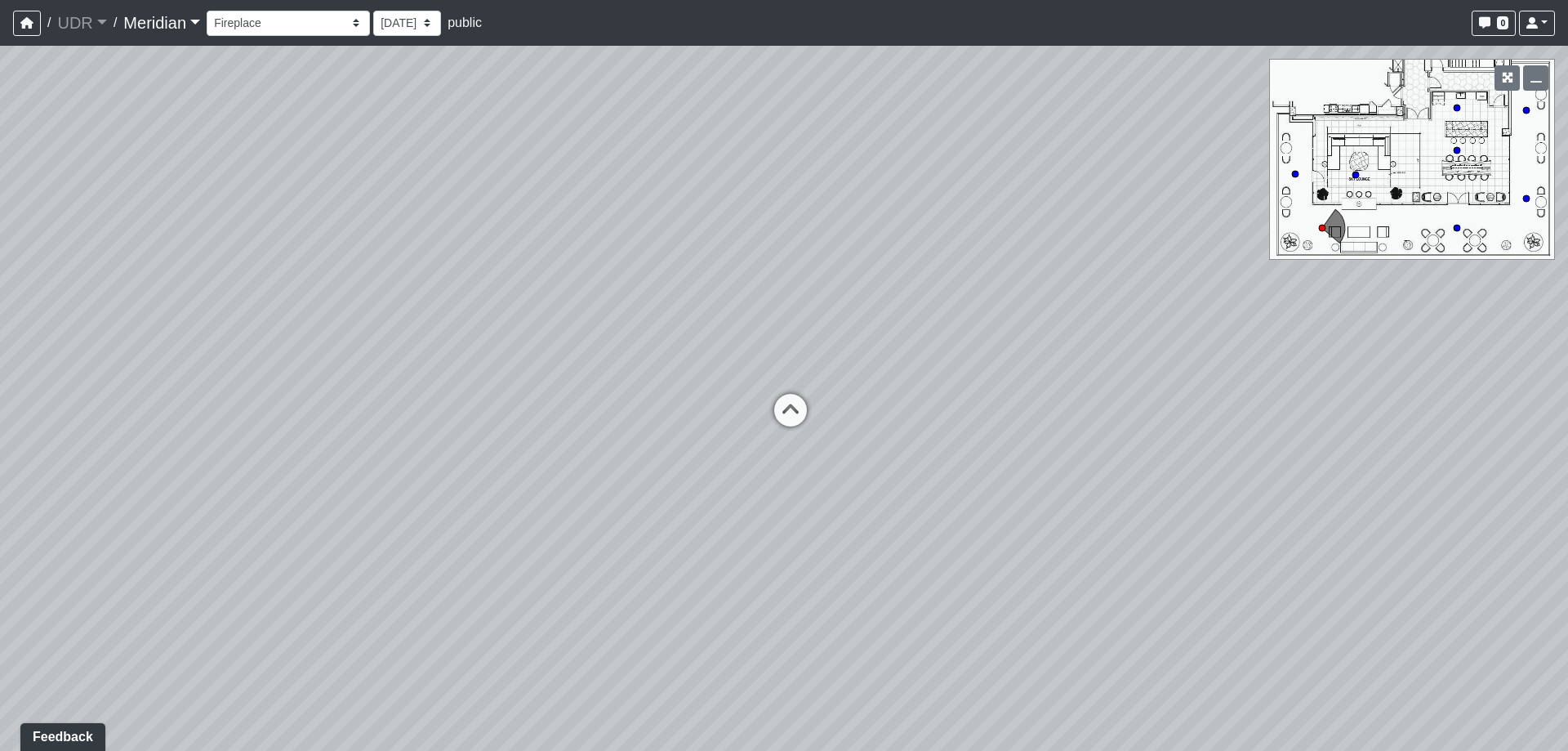
drag, startPoint x: 898, startPoint y: 378, endPoint x: 987, endPoint y: 319, distance: 106.8
click at [987, 319] on div "Loading... Reception Loading... Seating Loading... Sectional Loading... Feature…" at bounding box center [784, 398] width 1568 height 705
drag, startPoint x: 289, startPoint y: 398, endPoint x: 898, endPoint y: 390, distance: 609.1
click at [898, 390] on div "Loading... Reception Loading... Seating Loading... Sectional Loading... Feature…" at bounding box center [784, 398] width 1568 height 705
drag, startPoint x: 889, startPoint y: 506, endPoint x: 915, endPoint y: 608, distance: 105.3
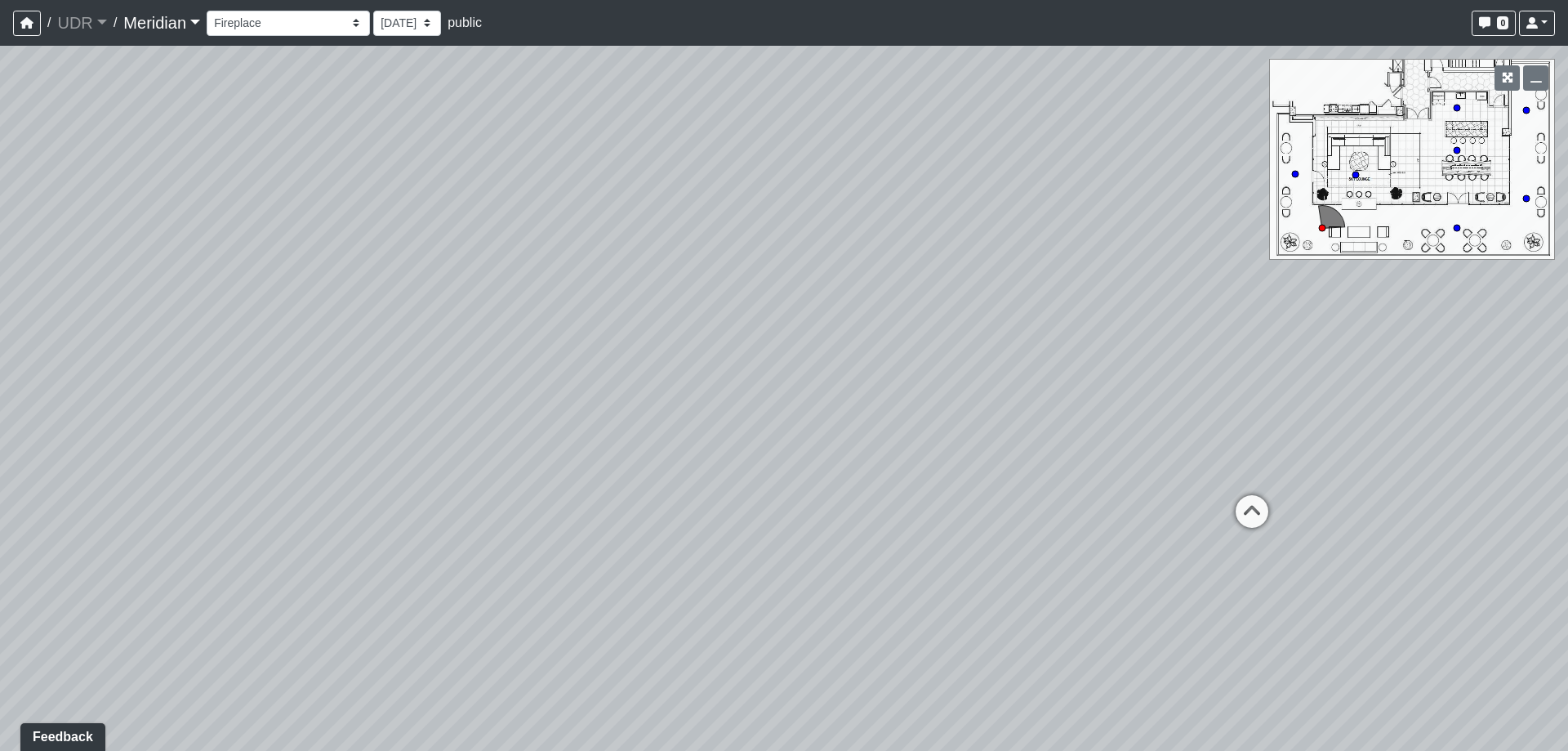
click at [915, 608] on div "Loading... Reception Loading... Seating Loading... Sectional Loading... Feature…" at bounding box center [784, 398] width 1568 height 705
drag, startPoint x: 896, startPoint y: 559, endPoint x: 912, endPoint y: 695, distance: 136.9
click at [912, 695] on div "Loading... Reception Loading... Seating Loading... Sectional Loading... Feature…" at bounding box center [784, 398] width 1568 height 705
drag, startPoint x: 938, startPoint y: 609, endPoint x: 924, endPoint y: 599, distance: 17.2
click at [924, 599] on div "Loading... Reception Loading... Seating Loading... Sectional Loading... Feature…" at bounding box center [784, 398] width 1568 height 705
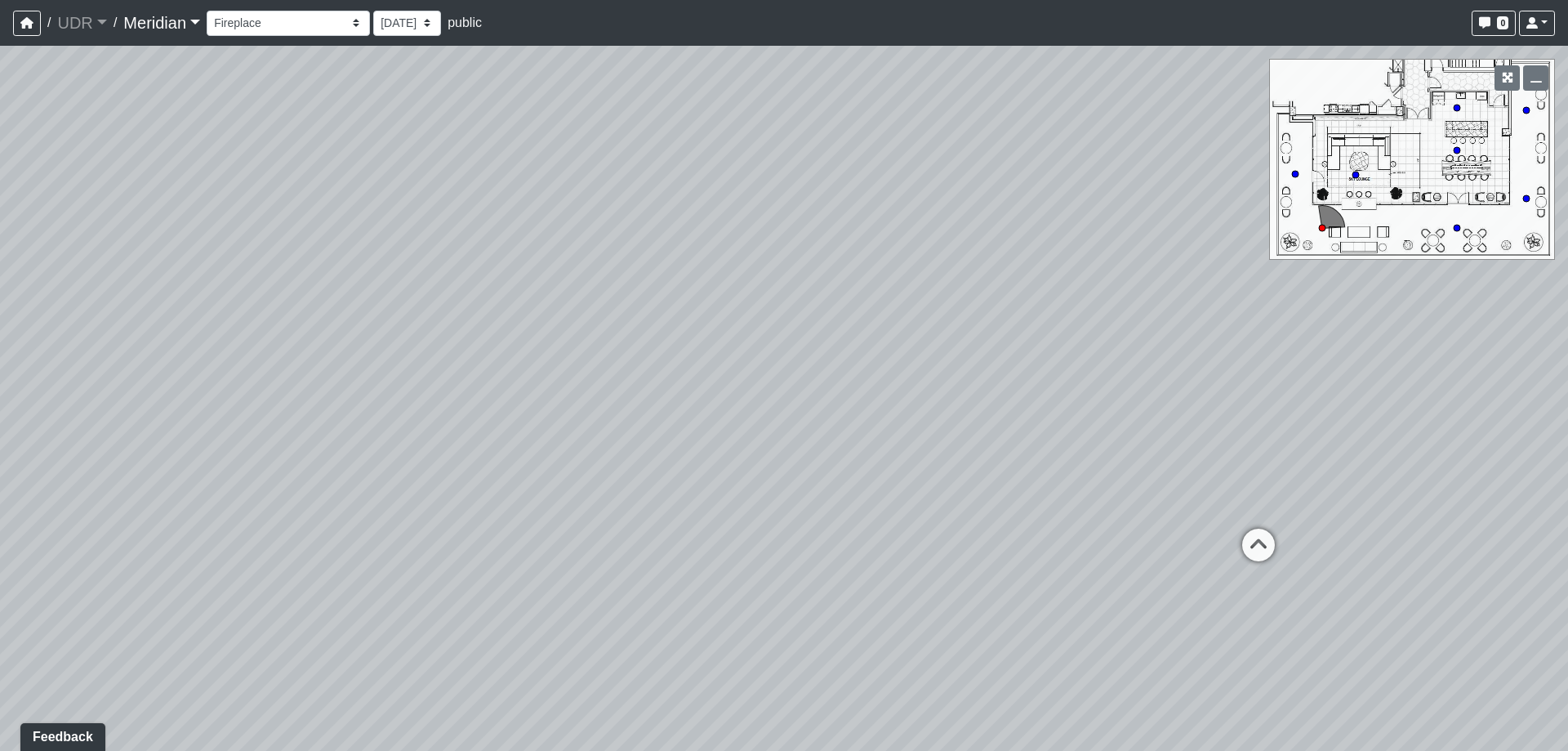
drag, startPoint x: 903, startPoint y: 608, endPoint x: 876, endPoint y: 422, distance: 187.9
click at [876, 422] on div "Loading... Reception Loading... Seating Loading... Sectional Loading... Feature…" at bounding box center [784, 398] width 1568 height 705
drag, startPoint x: 929, startPoint y: 412, endPoint x: 1007, endPoint y: 485, distance: 106.8
click at [1007, 485] on div "Loading... Reception Loading... Seating Loading... Sectional Loading... Feature…" at bounding box center [784, 398] width 1568 height 705
drag, startPoint x: 1057, startPoint y: 425, endPoint x: 992, endPoint y: 333, distance: 112.6
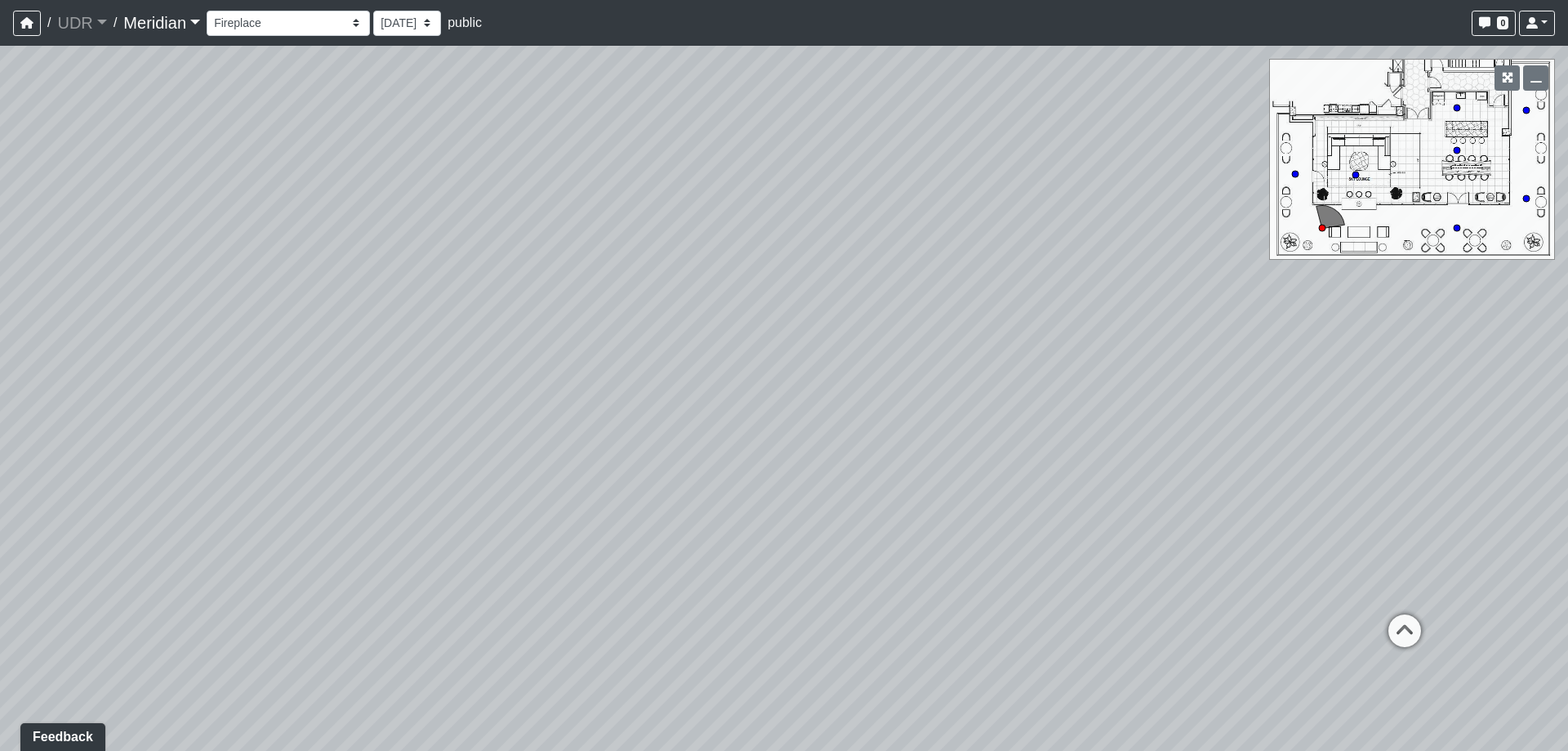
click at [992, 333] on div "Loading... Reception Loading... Seating Loading... Sectional Loading... Feature…" at bounding box center [784, 398] width 1568 height 705
drag, startPoint x: 932, startPoint y: 415, endPoint x: 973, endPoint y: 392, distance: 47.0
click at [973, 393] on div "Loading... Reception Loading... Seating Loading... Sectional Loading... Feature…" at bounding box center [784, 398] width 1568 height 705
drag, startPoint x: 836, startPoint y: 432, endPoint x: 952, endPoint y: 422, distance: 116.4
click at [952, 422] on div "Loading... Reception Loading... Seating Loading... Sectional Loading... Feature…" at bounding box center [784, 398] width 1568 height 705
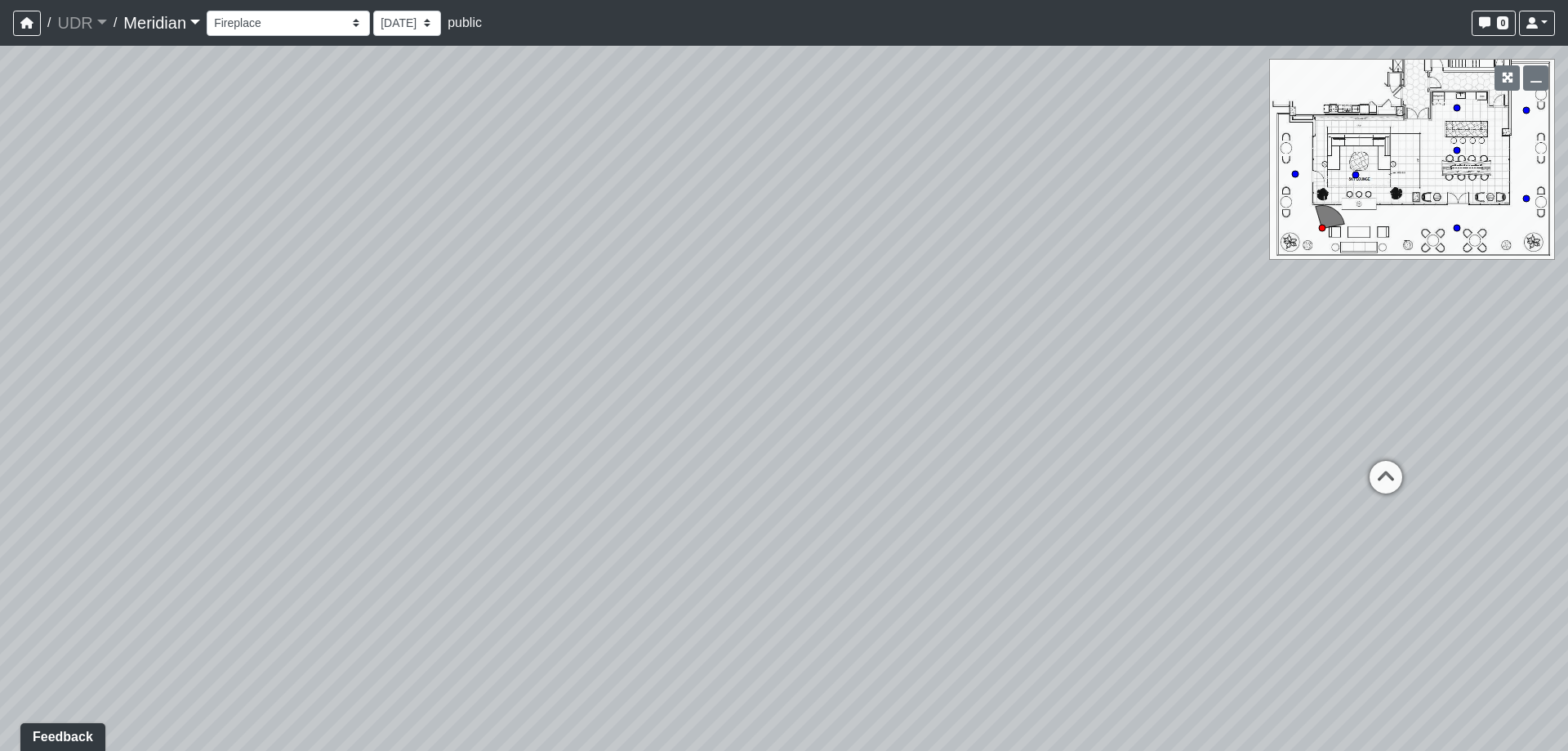
drag, startPoint x: 944, startPoint y: 439, endPoint x: 784, endPoint y: 435, distance: 160.0
click at [784, 436] on div "Loading... Reception Loading... Seating Loading... Sectional Loading... Feature…" at bounding box center [784, 398] width 1568 height 705
drag, startPoint x: 263, startPoint y: 22, endPoint x: 267, endPoint y: 34, distance: 12.6
click at [263, 22] on select "Booths Clubroom Vestibule Dining Fireplace Kitchen Lounge Mural Wall Bar Cabana…" at bounding box center [288, 23] width 163 height 25
click at [210, 10] on select "Booths Clubroom Vestibule Dining Fireplace Kitchen Lounge Mural Wall Bar Cabana…" at bounding box center [288, 23] width 163 height 25
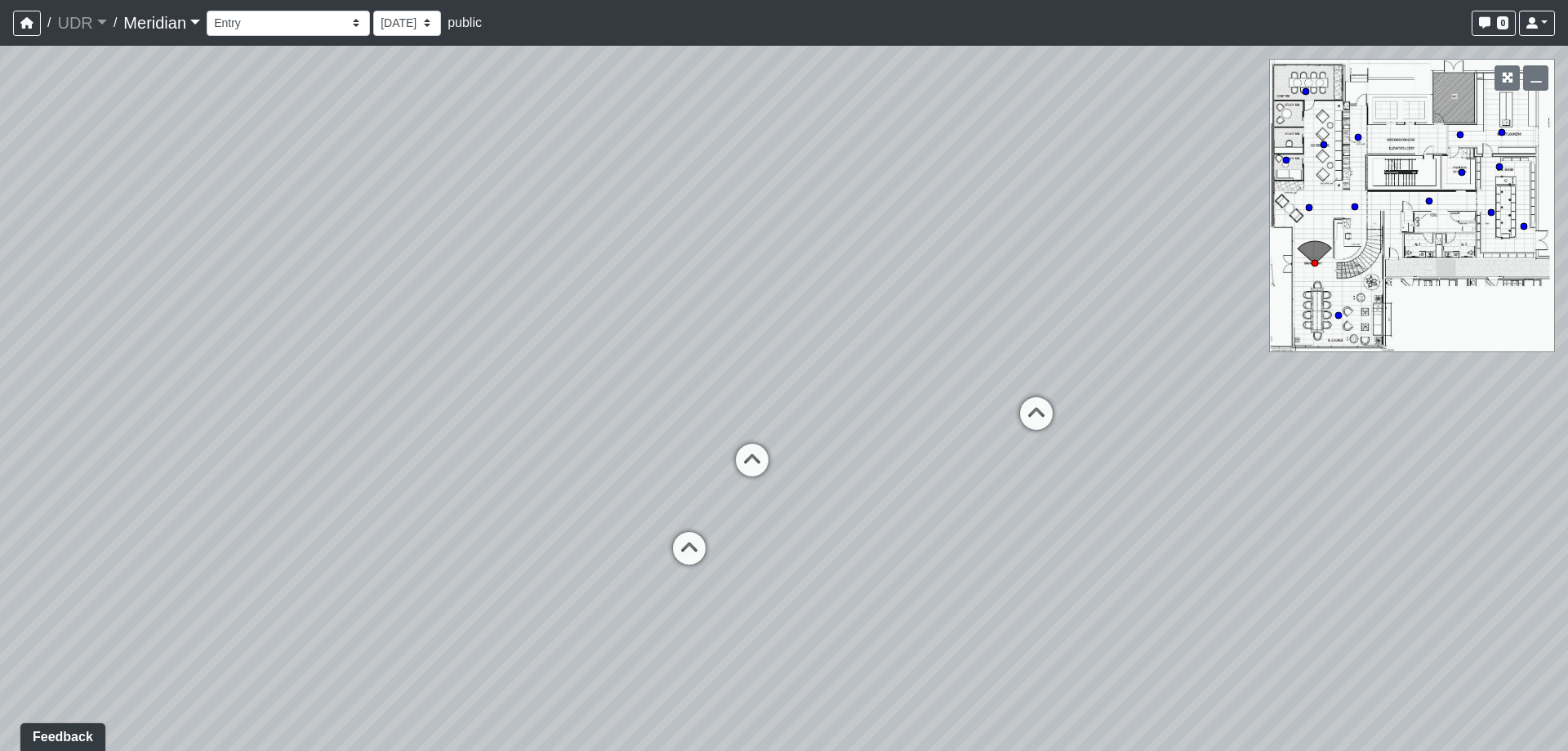
drag, startPoint x: 614, startPoint y: 411, endPoint x: 979, endPoint y: 430, distance: 365.5
click at [979, 430] on div "Loading... Reception Loading... Seating Loading... Sectional Loading... Feature…" at bounding box center [784, 398] width 1568 height 705
drag, startPoint x: 821, startPoint y: 381, endPoint x: 867, endPoint y: 402, distance: 50.6
click at [867, 402] on div "Loading... Reception Loading... Seating Loading... Sectional Loading... Feature…" at bounding box center [784, 398] width 1568 height 705
drag, startPoint x: 1156, startPoint y: 508, endPoint x: 472, endPoint y: 461, distance: 685.6
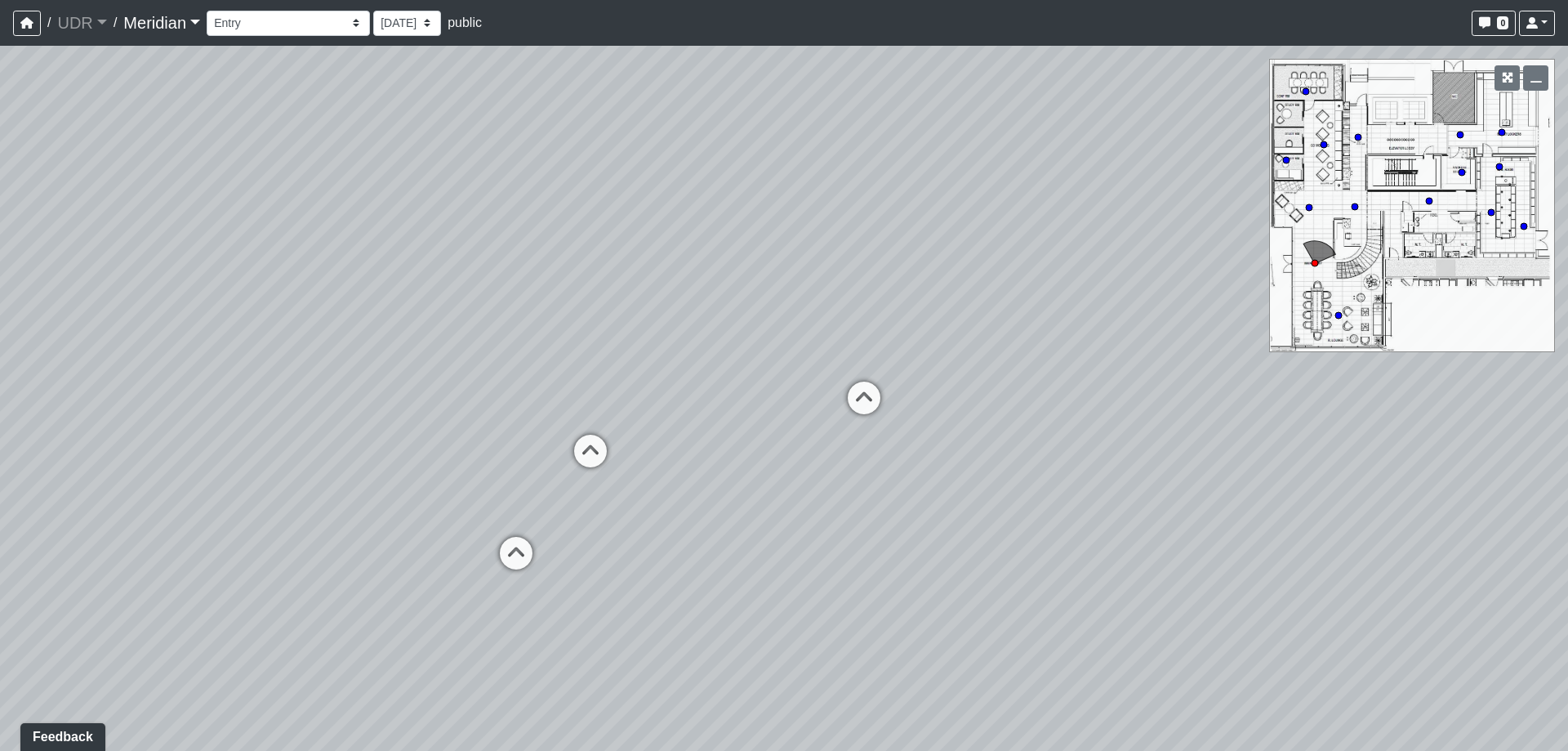
click at [491, 461] on div "Loading... Reception Loading... Seating Loading... Sectional Loading... Feature…" at bounding box center [784, 398] width 1568 height 705
drag, startPoint x: 839, startPoint y: 444, endPoint x: 395, endPoint y: 437, distance: 444.1
click at [395, 437] on div "Loading... Reception Loading... Seating Loading... Sectional Loading... Feature…" at bounding box center [784, 398] width 1568 height 705
drag, startPoint x: 656, startPoint y: 356, endPoint x: 454, endPoint y: 424, distance: 213.1
click at [454, 424] on div "Loading... Reception Loading... Seating Loading... Sectional Loading... Feature…" at bounding box center [784, 398] width 1568 height 705
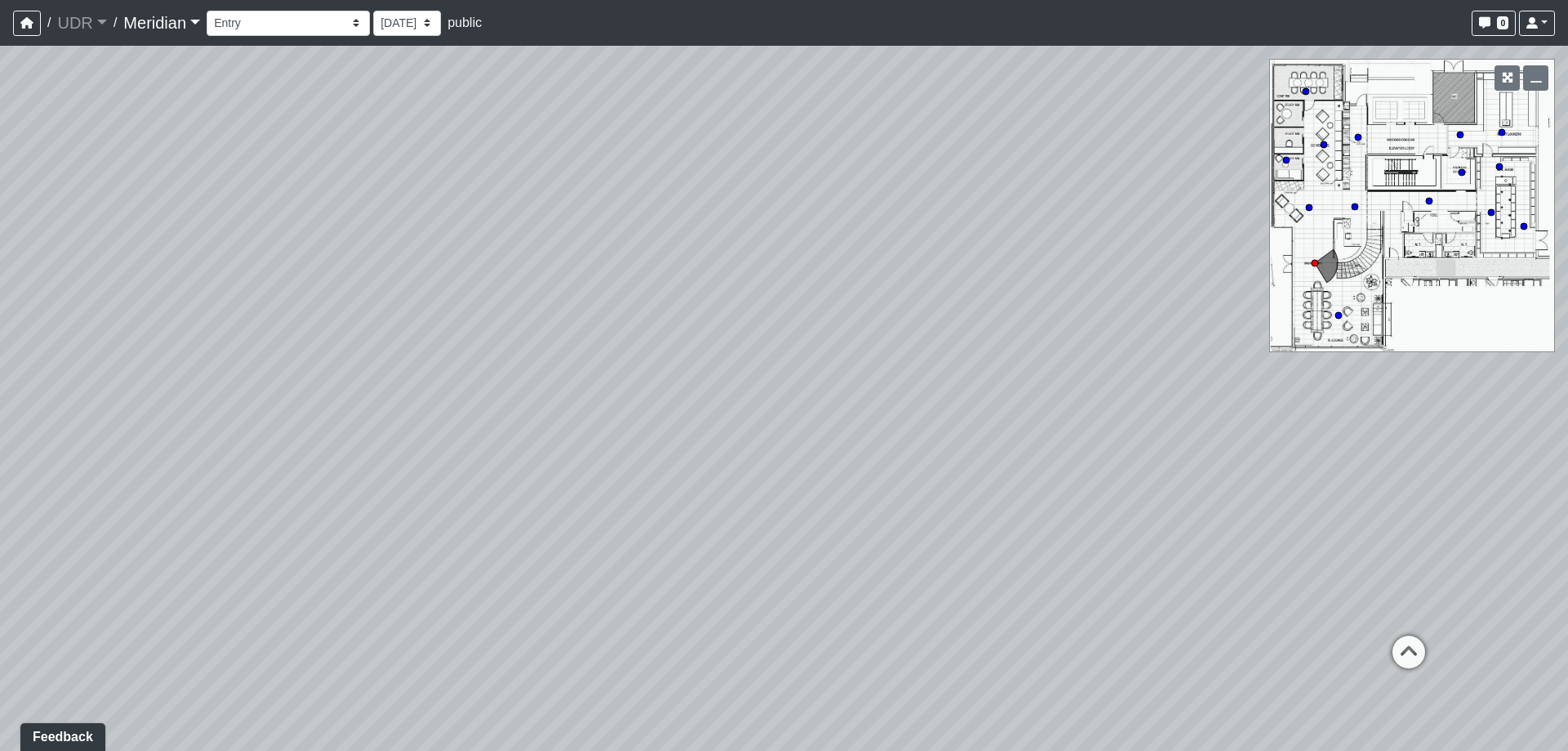
drag, startPoint x: 1271, startPoint y: 509, endPoint x: 1198, endPoint y: 499, distance: 73.7
click at [1198, 499] on div "Loading... Reception Loading... Seating Loading... Sectional Loading... Feature…" at bounding box center [784, 398] width 1568 height 705
click at [1361, 626] on icon at bounding box center [1355, 645] width 49 height 49
drag, startPoint x: 817, startPoint y: 492, endPoint x: 1137, endPoint y: 561, distance: 327.4
click at [1140, 564] on div "Loading... Reception Loading... Seating Loading... Sectional Loading... Feature…" at bounding box center [784, 398] width 1568 height 705
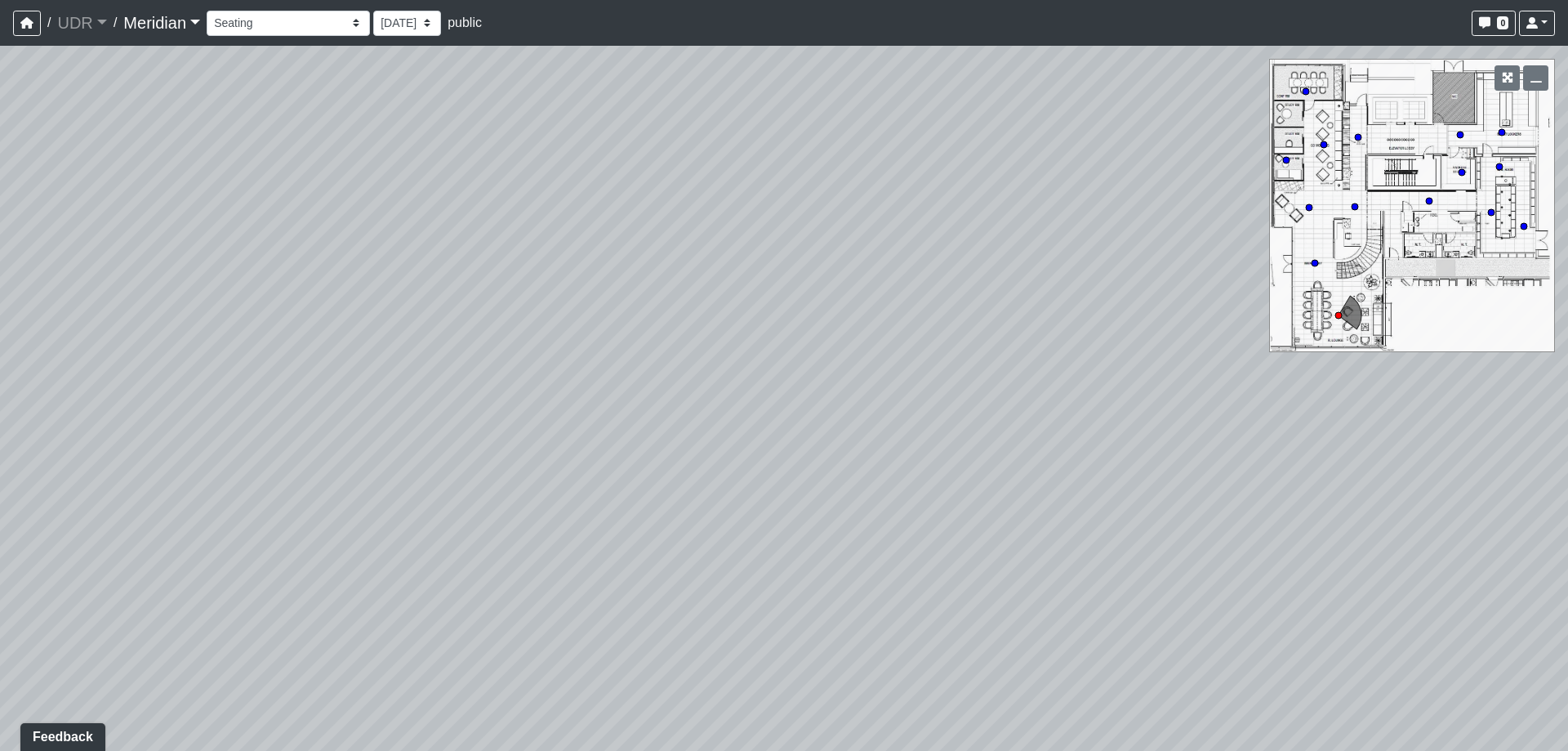
drag, startPoint x: 943, startPoint y: 263, endPoint x: 922, endPoint y: 369, distance: 108.1
click at [922, 369] on div "Loading... Reception Loading... Seating Loading... Sectional Loading... Feature…" at bounding box center [784, 398] width 1568 height 705
drag, startPoint x: 902, startPoint y: 460, endPoint x: 910, endPoint y: 396, distance: 64.5
click at [910, 396] on div "Loading... Reception Loading... Seating Loading... Sectional Loading... Feature…" at bounding box center [784, 398] width 1568 height 705
drag, startPoint x: 1063, startPoint y: 541, endPoint x: 973, endPoint y: 273, distance: 282.7
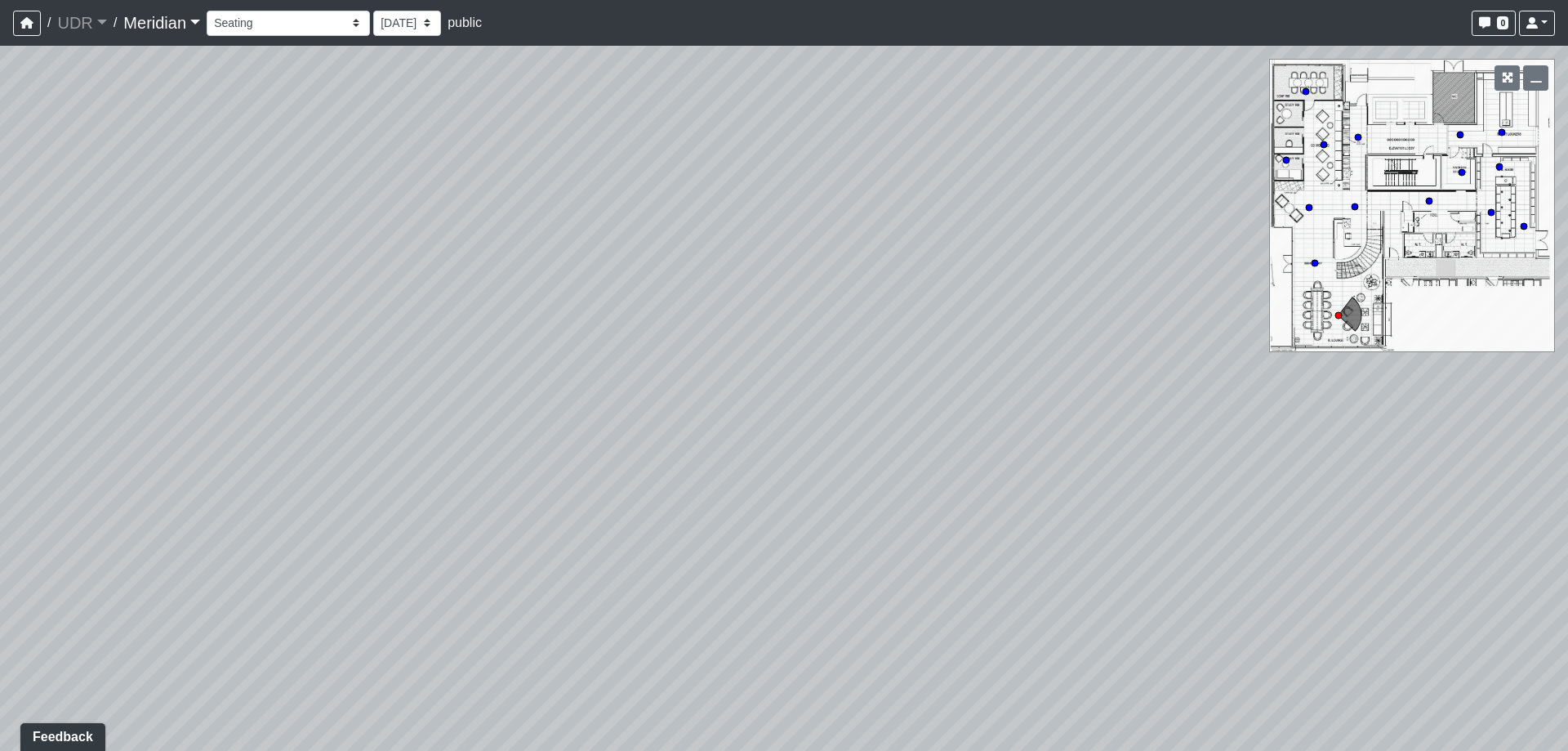
click at [973, 273] on div "Loading... Reception Loading... Seating Loading... Sectional Loading... Feature…" at bounding box center [784, 398] width 1568 height 705
drag, startPoint x: 758, startPoint y: 445, endPoint x: 1243, endPoint y: 504, distance: 488.6
click at [1238, 502] on div "Loading... Reception Loading... Seating Loading... Sectional Loading... Feature…" at bounding box center [784, 398] width 1568 height 705
drag, startPoint x: 619, startPoint y: 479, endPoint x: 899, endPoint y: 456, distance: 280.9
click at [899, 456] on div "Loading... Reception Loading... Seating Loading... Sectional Loading... Feature…" at bounding box center [784, 398] width 1568 height 705
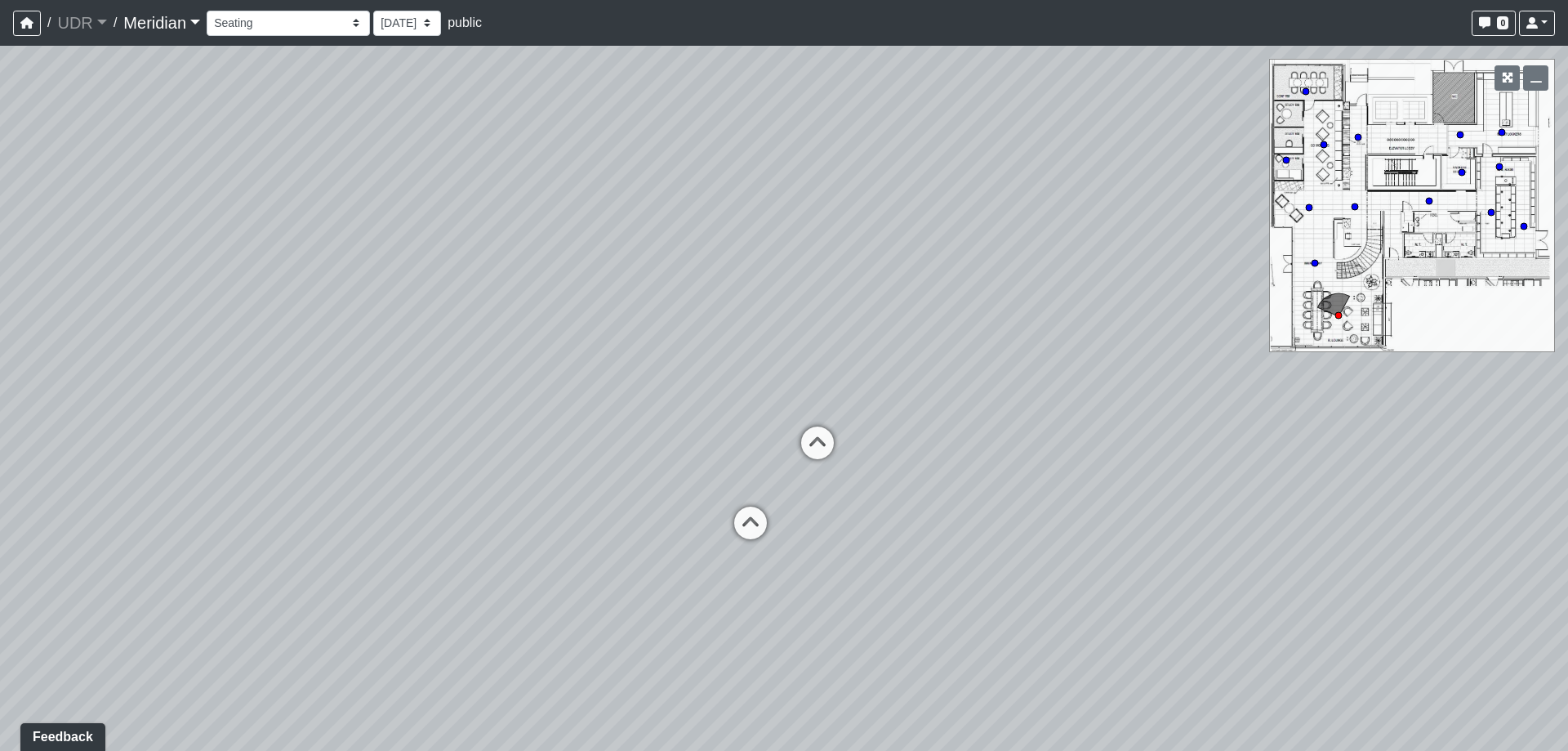
drag, startPoint x: 500, startPoint y: 480, endPoint x: 717, endPoint y: 472, distance: 217.1
click at [717, 472] on div "Loading... Reception Loading... Seating Loading... Sectional Loading... Feature…" at bounding box center [784, 398] width 1568 height 705
drag, startPoint x: 345, startPoint y: 492, endPoint x: 1028, endPoint y: 441, distance: 684.9
click at [1028, 441] on div "Loading... Reception Loading... Seating Loading... Sectional Loading... Feature…" at bounding box center [784, 398] width 1568 height 705
drag, startPoint x: 717, startPoint y: 451, endPoint x: 547, endPoint y: 489, distance: 174.2
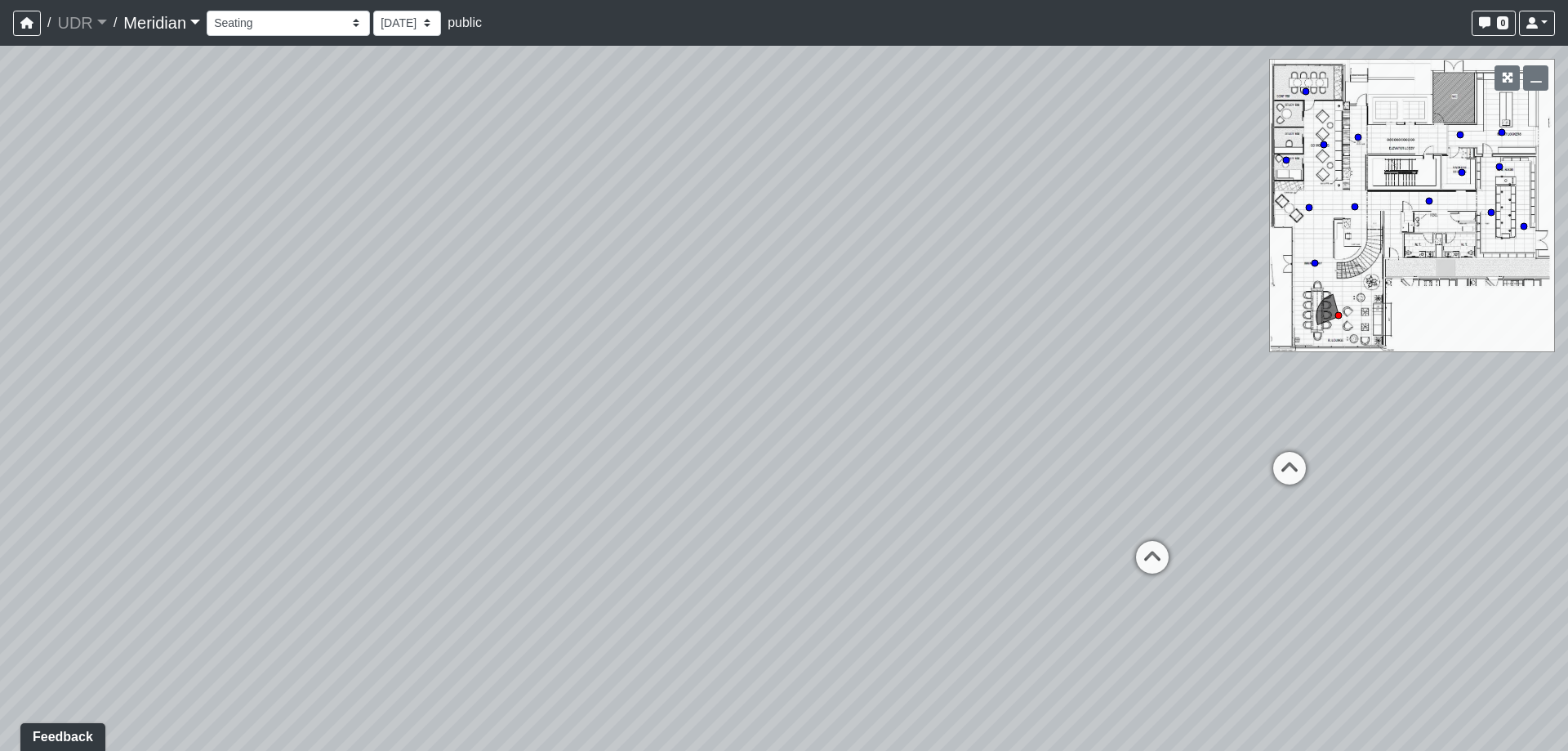
click at [547, 489] on div "Loading... Reception Loading... Seating Loading... Sectional Loading... Feature…" at bounding box center [784, 398] width 1568 height 705
drag, startPoint x: 569, startPoint y: 440, endPoint x: 634, endPoint y: 505, distance: 91.9
click at [631, 507] on div "Loading... Reception Loading... Seating Loading... Sectional Loading... Feature…" at bounding box center [784, 398] width 1568 height 705
click at [1156, 620] on icon at bounding box center [1164, 629] width 49 height 49
click at [1332, 655] on icon at bounding box center [1348, 659] width 49 height 49
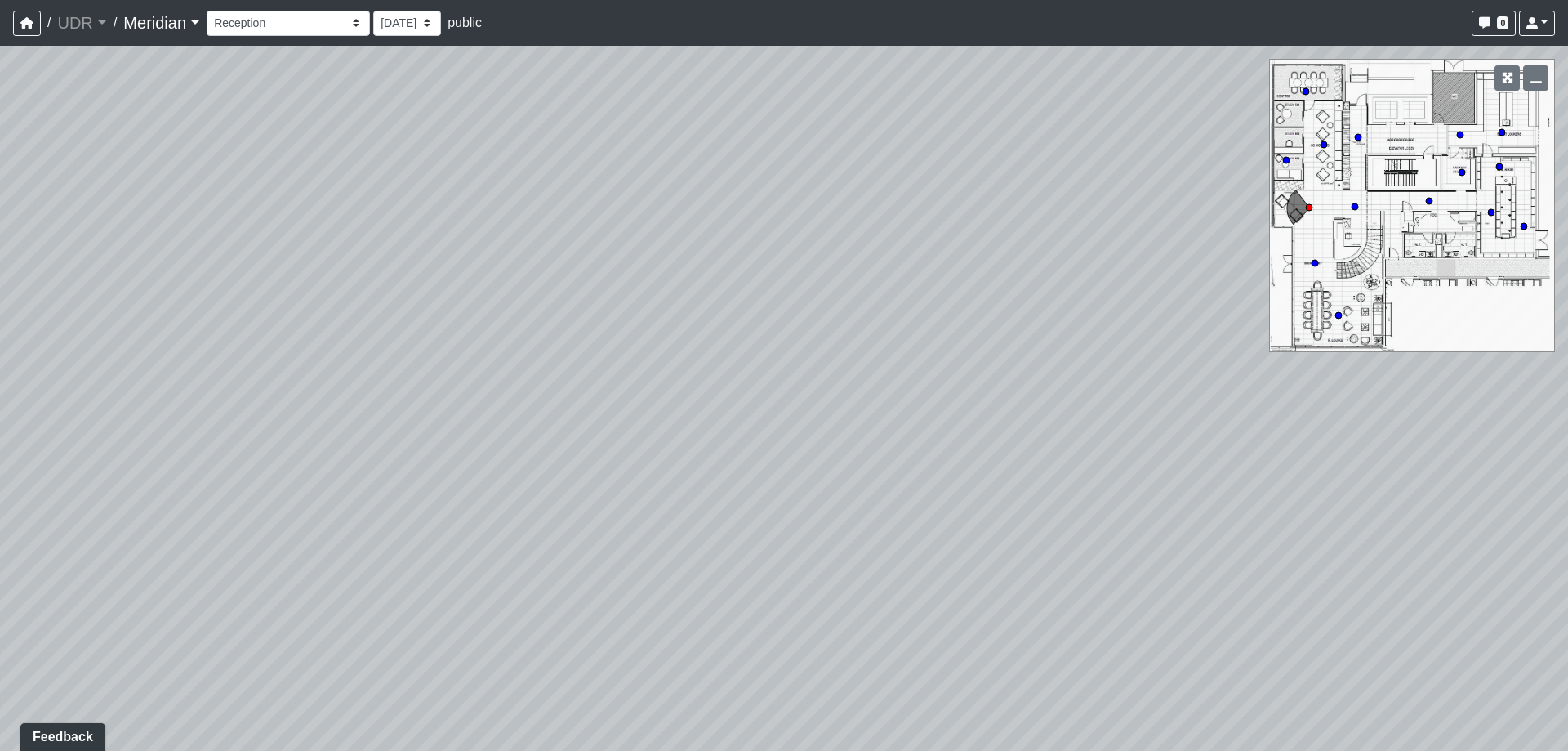
drag, startPoint x: 827, startPoint y: 609, endPoint x: 1132, endPoint y: 539, distance: 312.9
click at [1132, 539] on div "Loading... Reception Loading... Seating Loading... Sectional Loading... Feature…" at bounding box center [784, 398] width 1568 height 705
drag, startPoint x: 823, startPoint y: 548, endPoint x: 944, endPoint y: 524, distance: 123.4
click at [944, 524] on div "Loading... Reception Loading... Seating Loading... Sectional Loading... Feature…" at bounding box center [784, 398] width 1568 height 705
drag, startPoint x: 912, startPoint y: 564, endPoint x: 677, endPoint y: 564, distance: 235.0
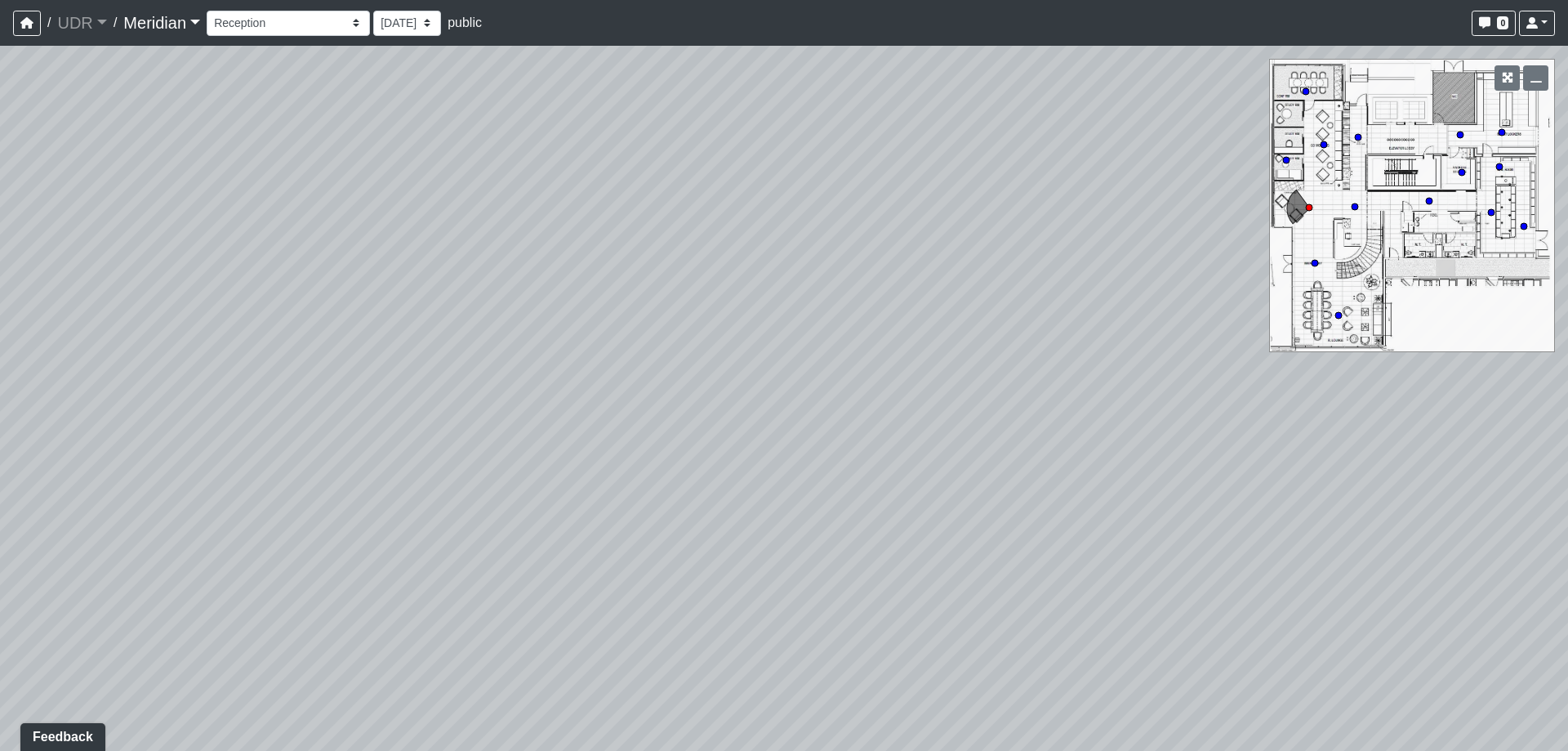
click at [741, 552] on div "Loading... Reception Loading... Seating Loading... Sectional Loading... Feature…" at bounding box center [784, 398] width 1568 height 705
drag, startPoint x: 1080, startPoint y: 561, endPoint x: 444, endPoint y: 509, distance: 638.1
click at [444, 509] on div "Loading... Reception Loading... Seating Loading... Sectional Loading... Feature…" at bounding box center [784, 398] width 1568 height 705
drag, startPoint x: 1106, startPoint y: 509, endPoint x: 628, endPoint y: 546, distance: 479.4
click at [628, 546] on div "Loading... Reception Loading... Seating Loading... Sectional Loading... Feature…" at bounding box center [784, 398] width 1568 height 705
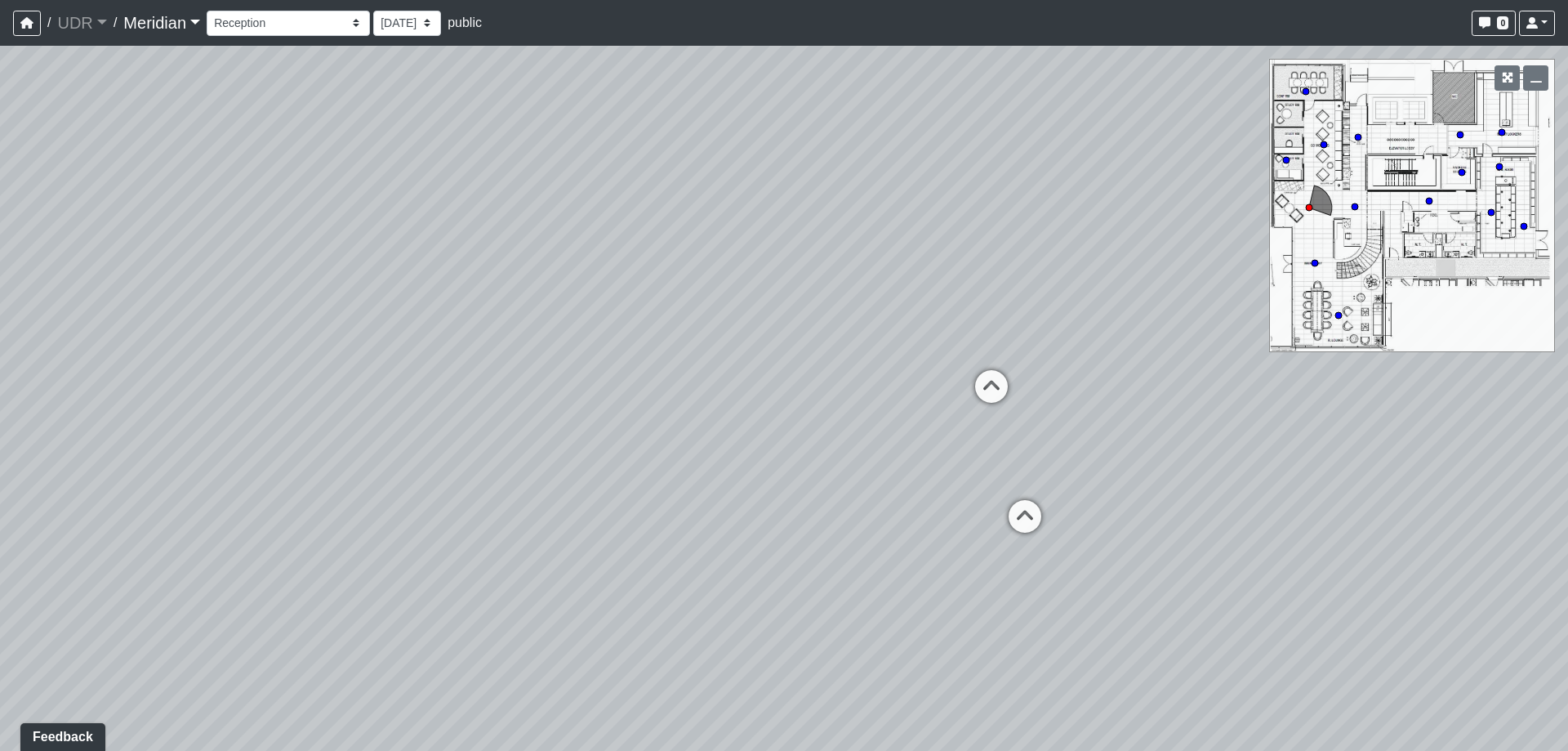
drag, startPoint x: 1217, startPoint y: 561, endPoint x: 466, endPoint y: 571, distance: 751.1
click at [467, 571] on div "Loading... Reception Loading... Seating Loading... Sectional Loading... Feature…" at bounding box center [784, 398] width 1568 height 705
click at [993, 527] on icon at bounding box center [1003, 525] width 49 height 49
drag, startPoint x: 1115, startPoint y: 373, endPoint x: 546, endPoint y: 356, distance: 569.3
click at [437, 358] on div "Loading... Reception Loading... Seating Loading... Sectional Loading... Feature…" at bounding box center [784, 398] width 1568 height 705
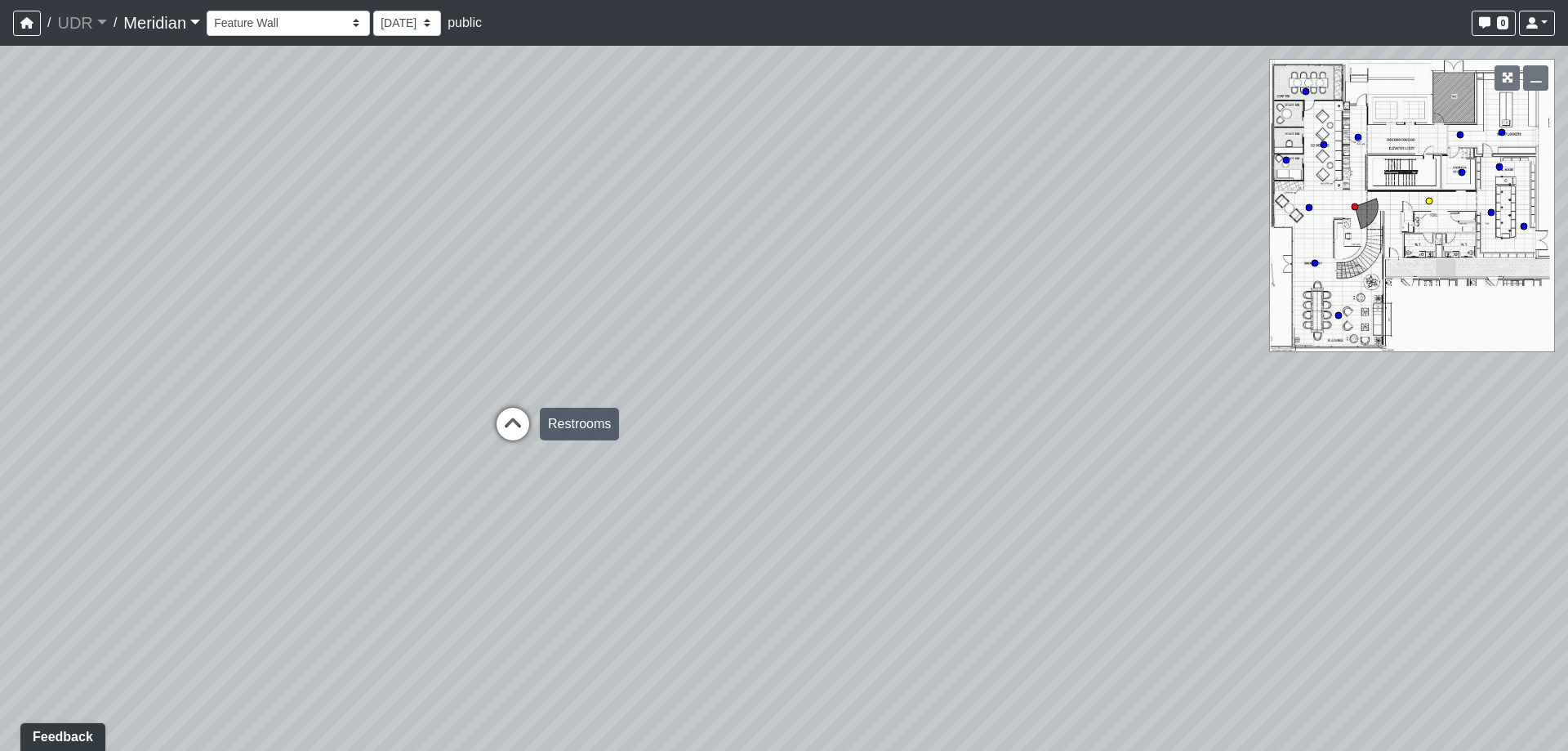
click at [506, 426] on icon at bounding box center [513, 432] width 49 height 49
drag, startPoint x: 896, startPoint y: 376, endPoint x: 127, endPoint y: 343, distance: 769.7
click at [129, 342] on div "Loading... Reception Loading... Seating Loading... Sectional Loading... Feature…" at bounding box center [784, 398] width 1568 height 705
drag, startPoint x: 944, startPoint y: 435, endPoint x: 881, endPoint y: 490, distance: 83.6
click at [812, 534] on div "Loading... Reception Loading... Seating Loading... Sectional Loading... Feature…" at bounding box center [784, 398] width 1568 height 705
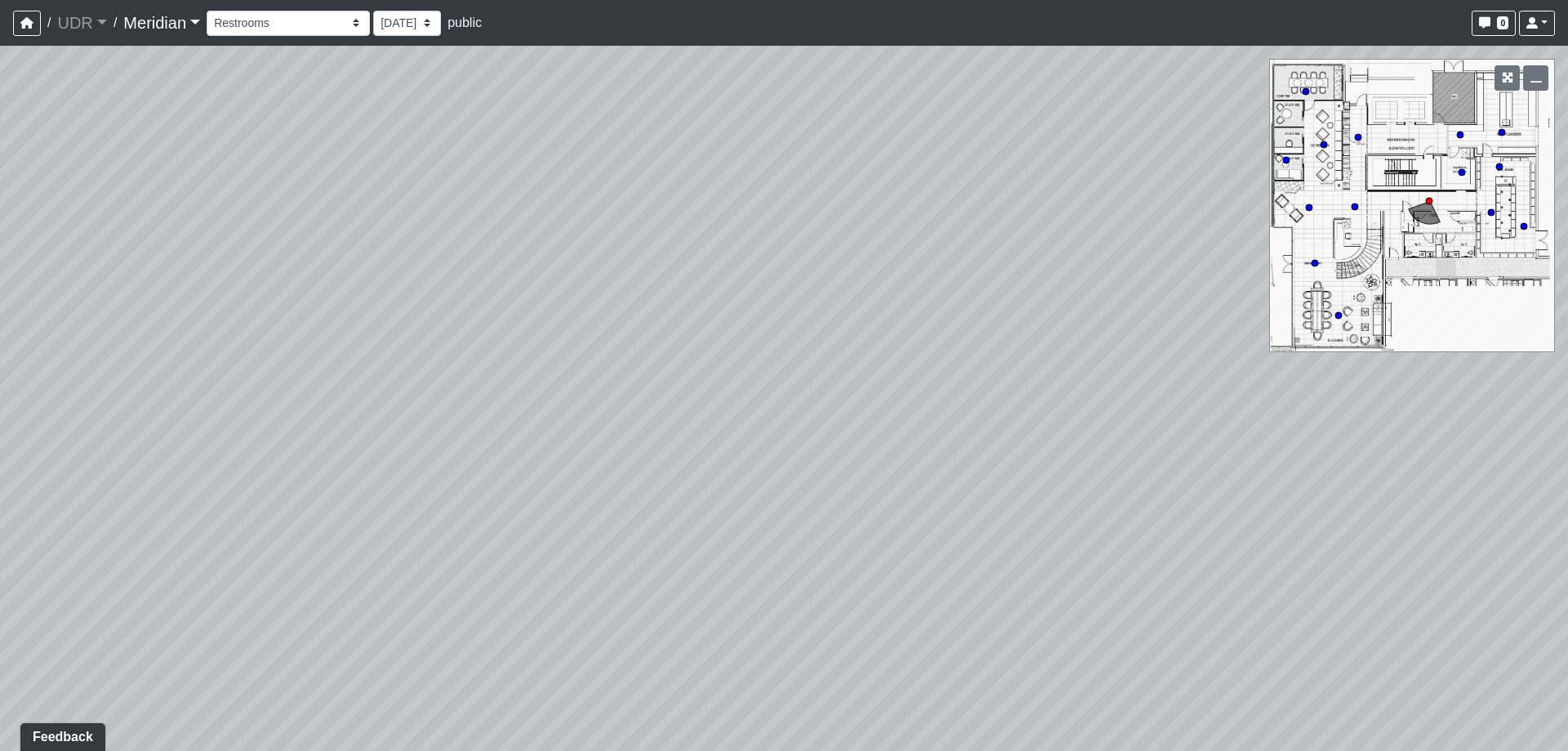
drag, startPoint x: 939, startPoint y: 405, endPoint x: 246, endPoint y: 394, distance: 693.1
click at [345, 393] on div "Loading... Reception Loading... Seating Loading... Sectional Loading... Feature…" at bounding box center [784, 398] width 1568 height 705
drag, startPoint x: 951, startPoint y: 438, endPoint x: 870, endPoint y: 440, distance: 81.0
click at [870, 440] on div "Loading... Feature Wall" at bounding box center [864, 450] width 49 height 49
click at [870, 440] on div "Loading... Reception Loading... Seating Loading... Sectional Loading... Feature…" at bounding box center [784, 398] width 1568 height 705
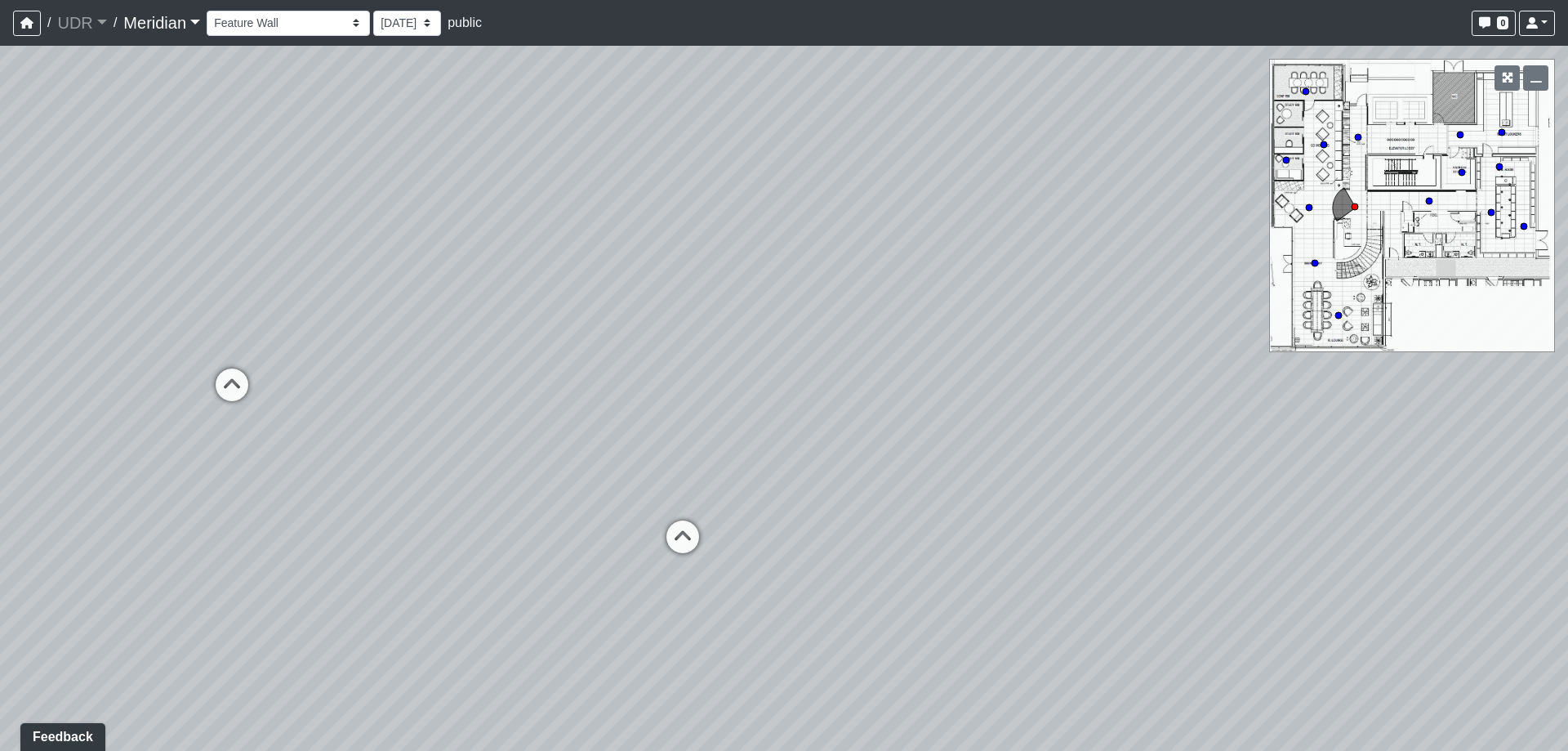
drag, startPoint x: 982, startPoint y: 462, endPoint x: 564, endPoint y: 419, distance: 420.2
click at [602, 426] on div "Loading... Reception Loading... Seating Loading... Sectional Loading... Feature…" at bounding box center [784, 398] width 1568 height 705
drag, startPoint x: 955, startPoint y: 422, endPoint x: 1065, endPoint y: 626, distance: 231.8
click at [1065, 626] on div "Loading... Reception Loading... Seating Loading... Sectional Loading... Feature…" at bounding box center [784, 398] width 1568 height 705
drag, startPoint x: 509, startPoint y: 484, endPoint x: 668, endPoint y: 468, distance: 159.8
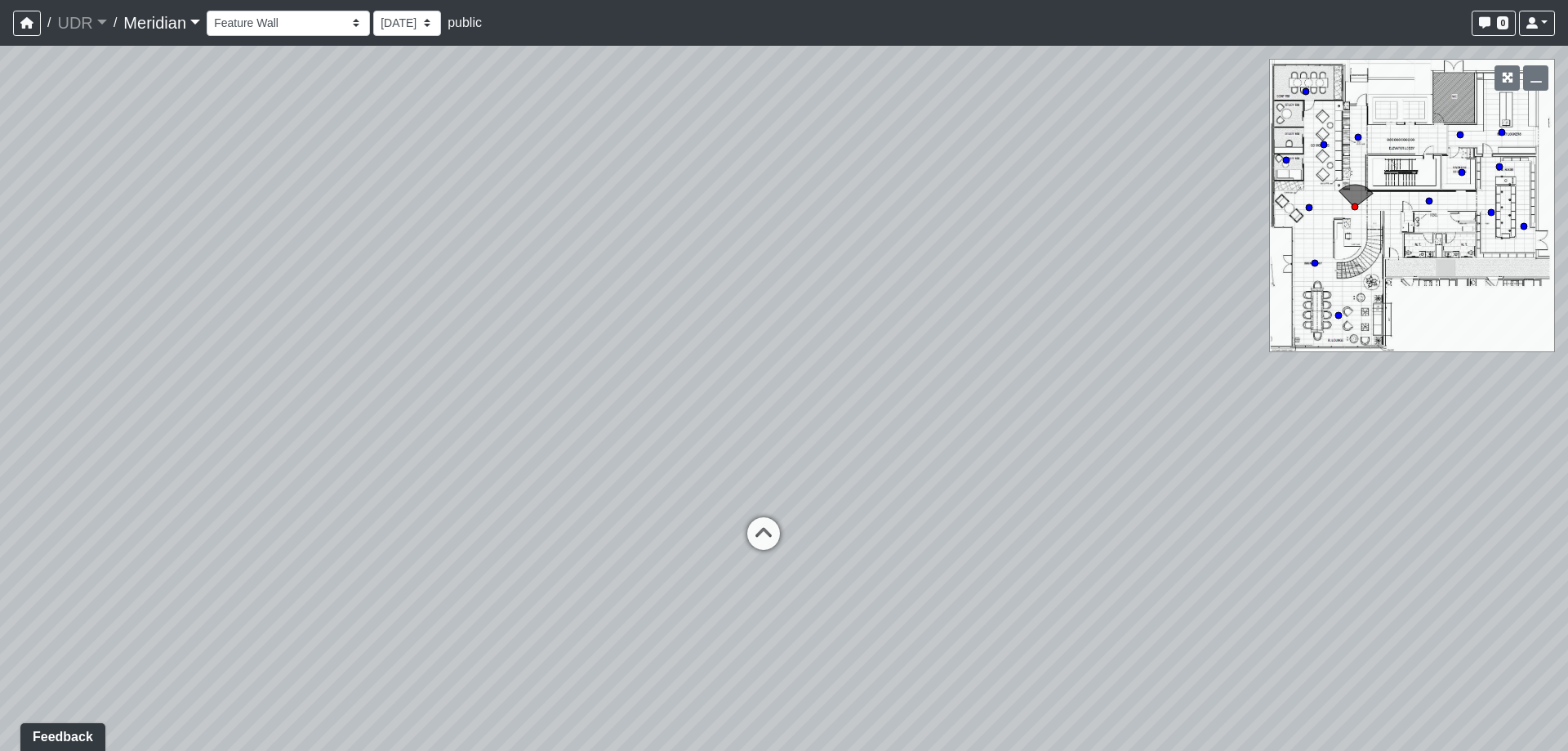
click at [644, 471] on div "Loading... Reception Loading... Seating Loading... Sectional Loading... Feature…" at bounding box center [784, 398] width 1568 height 705
drag, startPoint x: 553, startPoint y: 357, endPoint x: 814, endPoint y: 345, distance: 261.3
click at [825, 341] on div "Loading... Reception Loading... Seating Loading... Sectional Loading... Feature…" at bounding box center [784, 398] width 1568 height 705
drag, startPoint x: 414, startPoint y: 461, endPoint x: 812, endPoint y: 461, distance: 398.0
click at [790, 466] on div "Loading... Reception Loading... Seating Loading... Sectional Loading... Feature…" at bounding box center [784, 398] width 1568 height 705
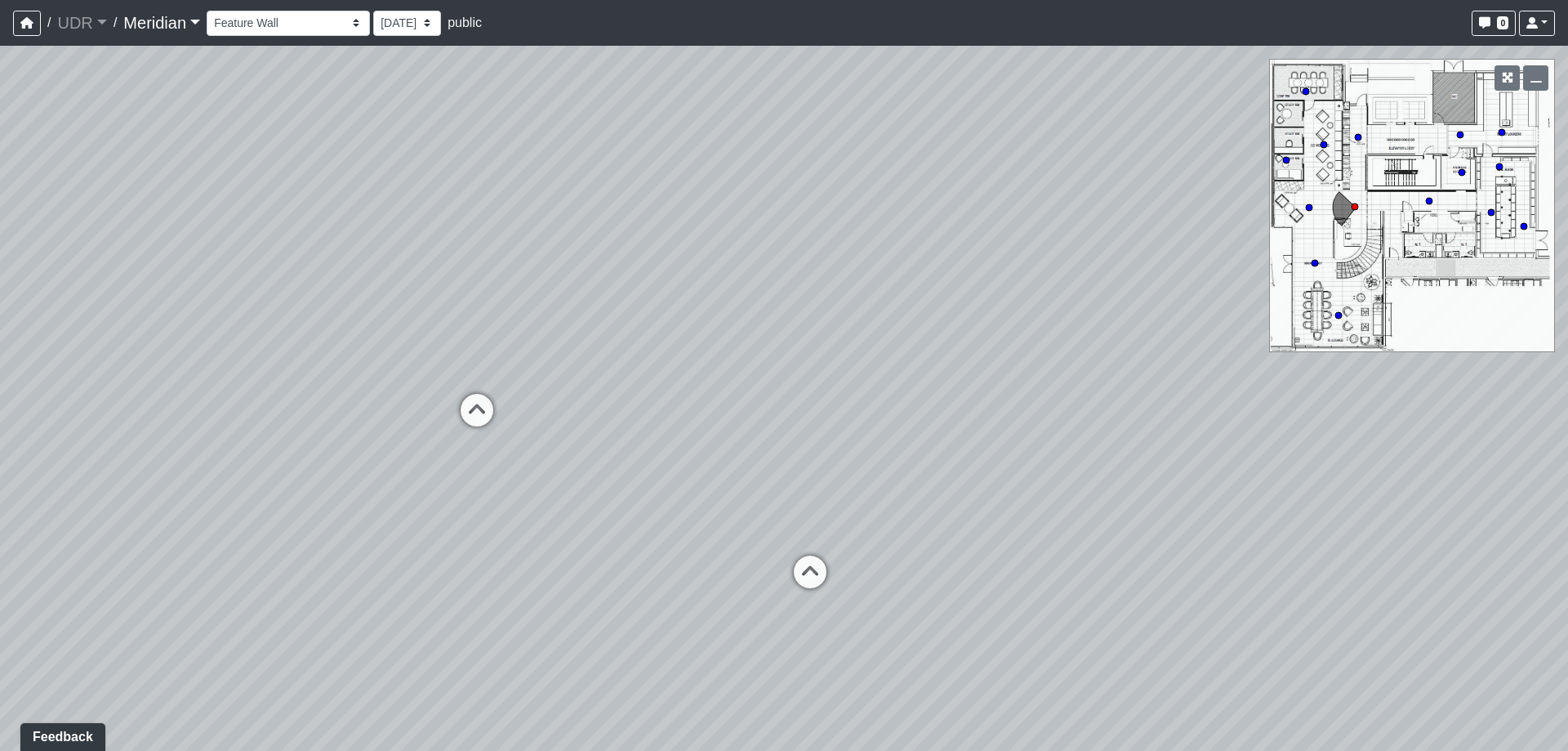
drag, startPoint x: 651, startPoint y: 458, endPoint x: 617, endPoint y: 450, distance: 34.9
click at [617, 450] on div "Loading... Reception Loading... Seating Loading... Sectional Loading... Feature…" at bounding box center [784, 398] width 1568 height 705
click at [791, 568] on icon at bounding box center [809, 578] width 49 height 49
drag, startPoint x: 802, startPoint y: 395, endPoint x: 998, endPoint y: 395, distance: 196.0
click at [997, 395] on div "Loading... Reception Loading... Seating Loading... Sectional Loading... Feature…" at bounding box center [784, 398] width 1568 height 705
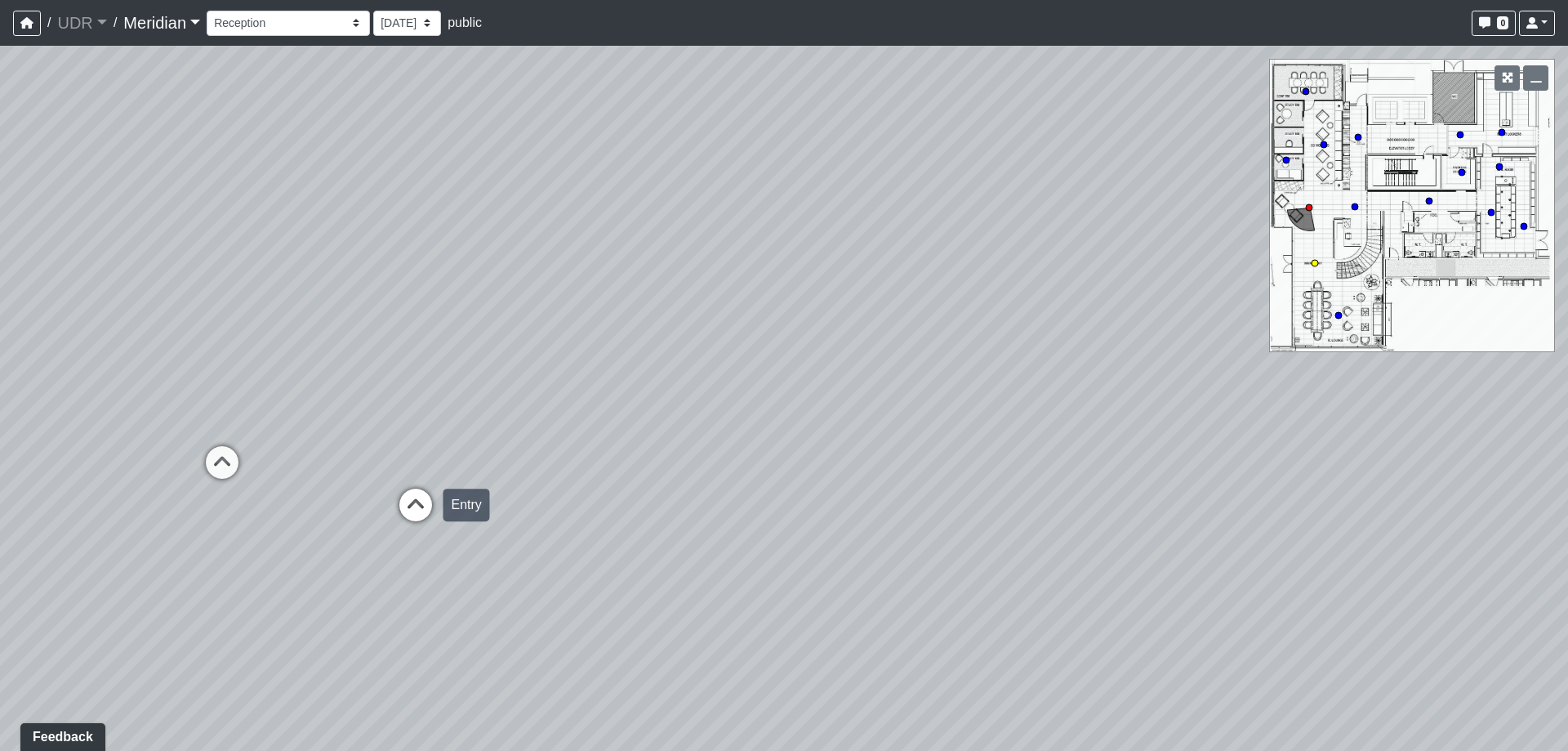
click at [442, 500] on div "Entry" at bounding box center [465, 505] width 46 height 33
select select "lobby-lobby-1"
drag, startPoint x: 624, startPoint y: 392, endPoint x: 1033, endPoint y: 384, distance: 409.1
click at [1016, 388] on div "Loading... Reception Loading... Seating Loading... Sectional Loading... Feature…" at bounding box center [784, 398] width 1568 height 705
drag, startPoint x: 437, startPoint y: 409, endPoint x: 806, endPoint y: 401, distance: 369.1
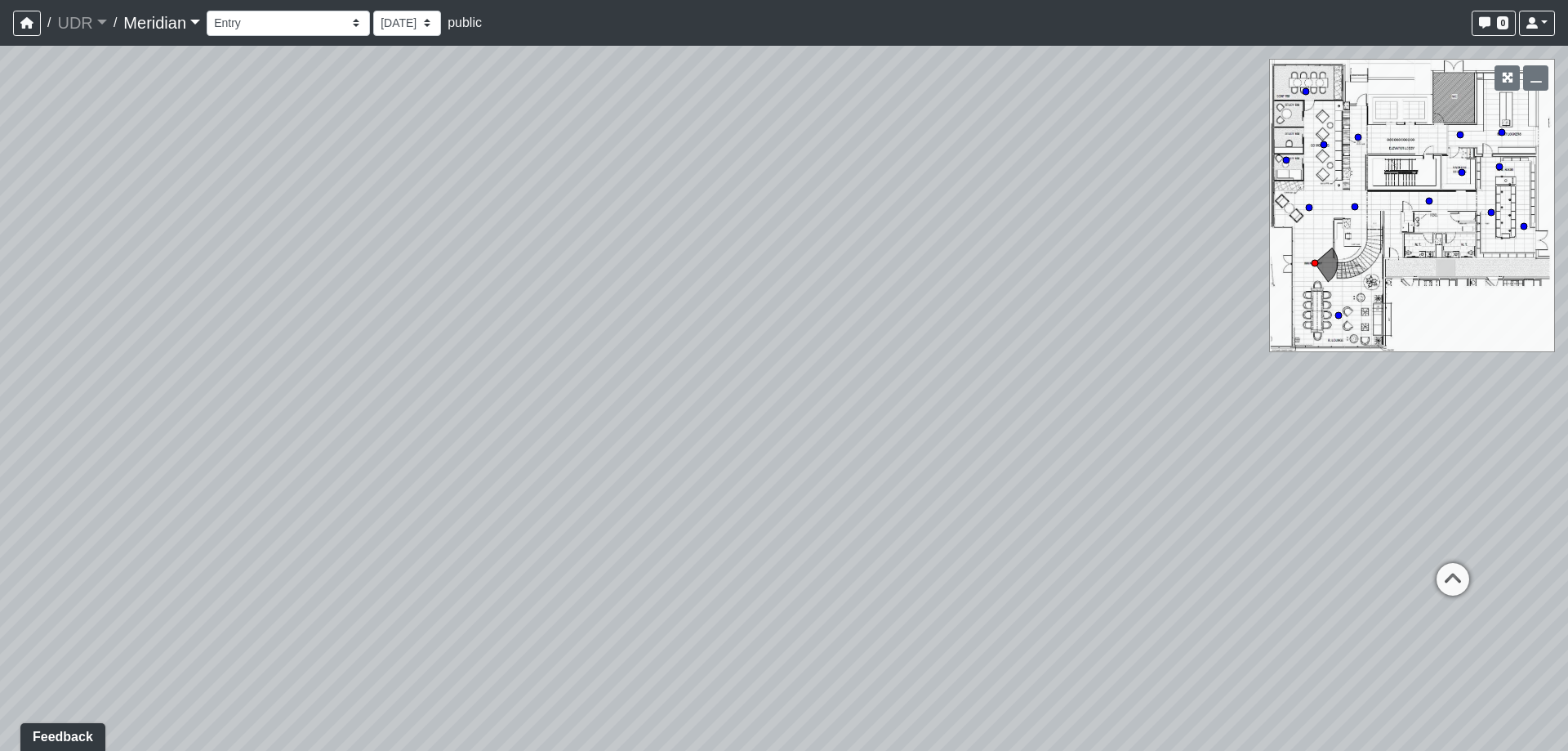
click at [806, 401] on div "Loading... Reception Loading... Seating Loading... Sectional Loading... Feature…" at bounding box center [784, 398] width 1568 height 705
drag, startPoint x: 447, startPoint y: 343, endPoint x: 741, endPoint y: 354, distance: 294.2
click at [741, 354] on div "Loading... Reception Loading... Seating Loading... Sectional Loading... Feature…" at bounding box center [784, 398] width 1568 height 705
drag, startPoint x: 443, startPoint y: 318, endPoint x: 804, endPoint y: 326, distance: 361.1
click at [804, 326] on div "Loading... Reception Loading... Seating Loading... Sectional Loading... Feature…" at bounding box center [784, 398] width 1568 height 705
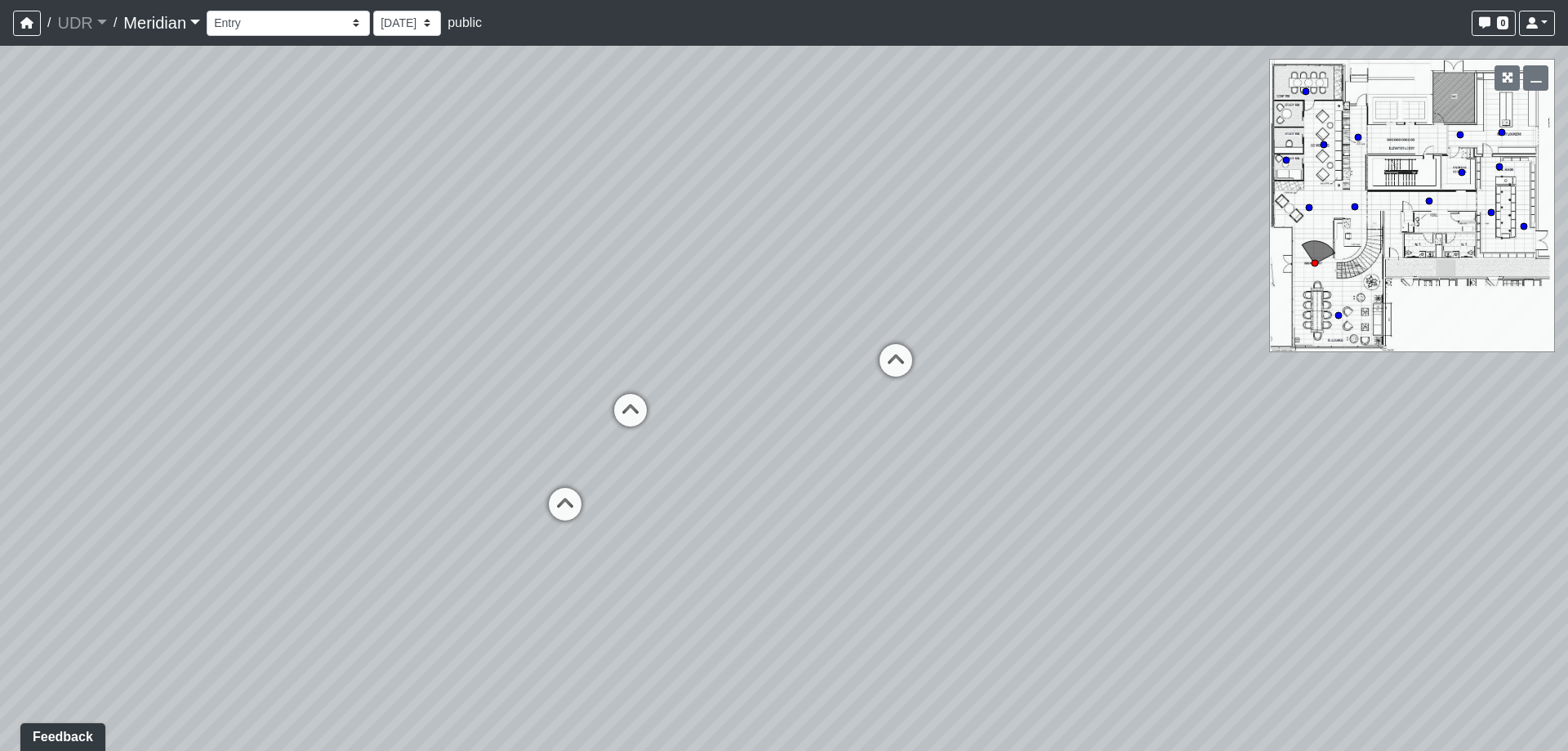
drag, startPoint x: 750, startPoint y: 284, endPoint x: 851, endPoint y: 296, distance: 101.7
click at [851, 296] on div "Loading... Reception Loading... Seating Loading... Sectional Loading... Feature…" at bounding box center [784, 398] width 1568 height 705
drag, startPoint x: 737, startPoint y: 326, endPoint x: 652, endPoint y: 345, distance: 87.1
click at [652, 345] on div "Loading... Reception Loading... Seating Loading... Sectional Loading... Feature…" at bounding box center [784, 398] width 1568 height 705
drag, startPoint x: 648, startPoint y: 495, endPoint x: 691, endPoint y: 503, distance: 43.7
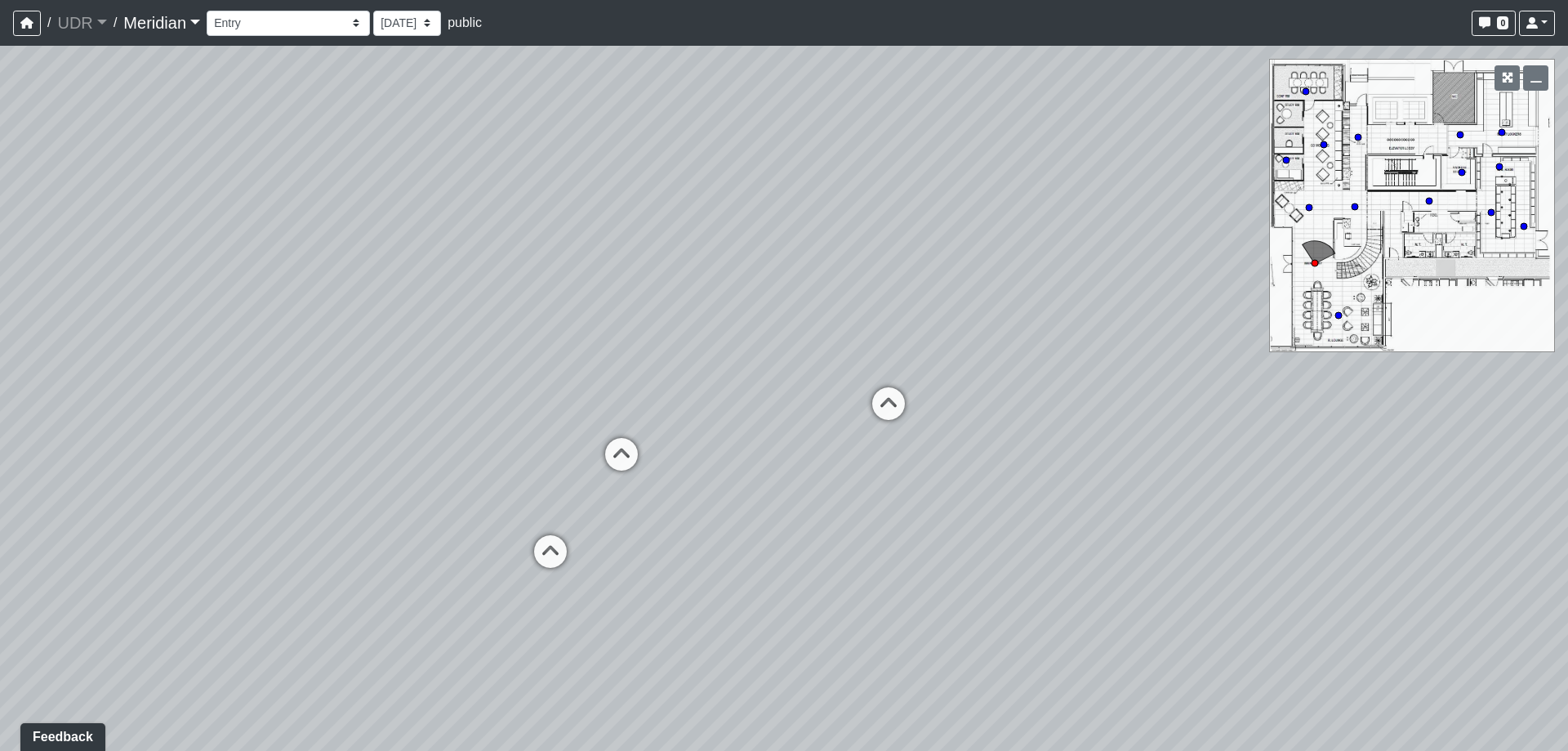
click at [684, 504] on div "Loading... Reception Loading... Seating Loading... Sectional Loading... Feature…" at bounding box center [784, 398] width 1568 height 705
drag, startPoint x: 534, startPoint y: 475, endPoint x: 611, endPoint y: 473, distance: 77.0
click at [602, 479] on div "Loading... Reception Loading... Seating Loading... Sectional Loading... Feature…" at bounding box center [784, 398] width 1568 height 705
drag, startPoint x: 553, startPoint y: 459, endPoint x: 596, endPoint y: 467, distance: 43.7
click at [596, 467] on div "Loading... Reception Loading... Seating Loading... Sectional Loading... Feature…" at bounding box center [784, 398] width 1568 height 705
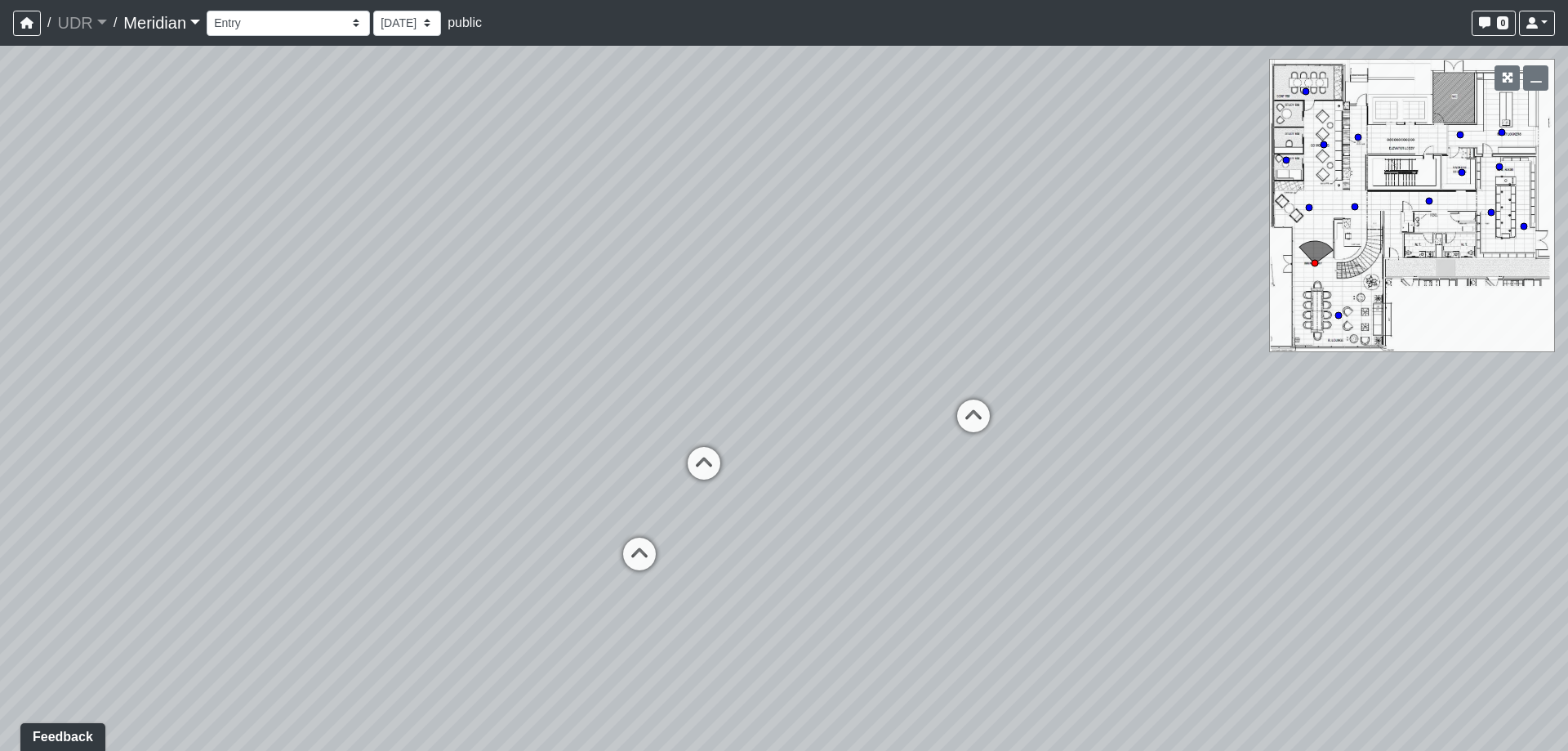
drag, startPoint x: 566, startPoint y: 468, endPoint x: 629, endPoint y: 460, distance: 63.5
click at [629, 460] on div "Loading... Reception Loading... Seating Loading... Sectional Loading... Feature…" at bounding box center [784, 398] width 1568 height 705
drag, startPoint x: 563, startPoint y: 463, endPoint x: 607, endPoint y: 461, distance: 44.0
click at [607, 461] on div "Loading... Reception Loading... Seating Loading... Sectional Loading... Feature…" at bounding box center [784, 398] width 1568 height 705
drag, startPoint x: 981, startPoint y: 391, endPoint x: 852, endPoint y: 356, distance: 133.7
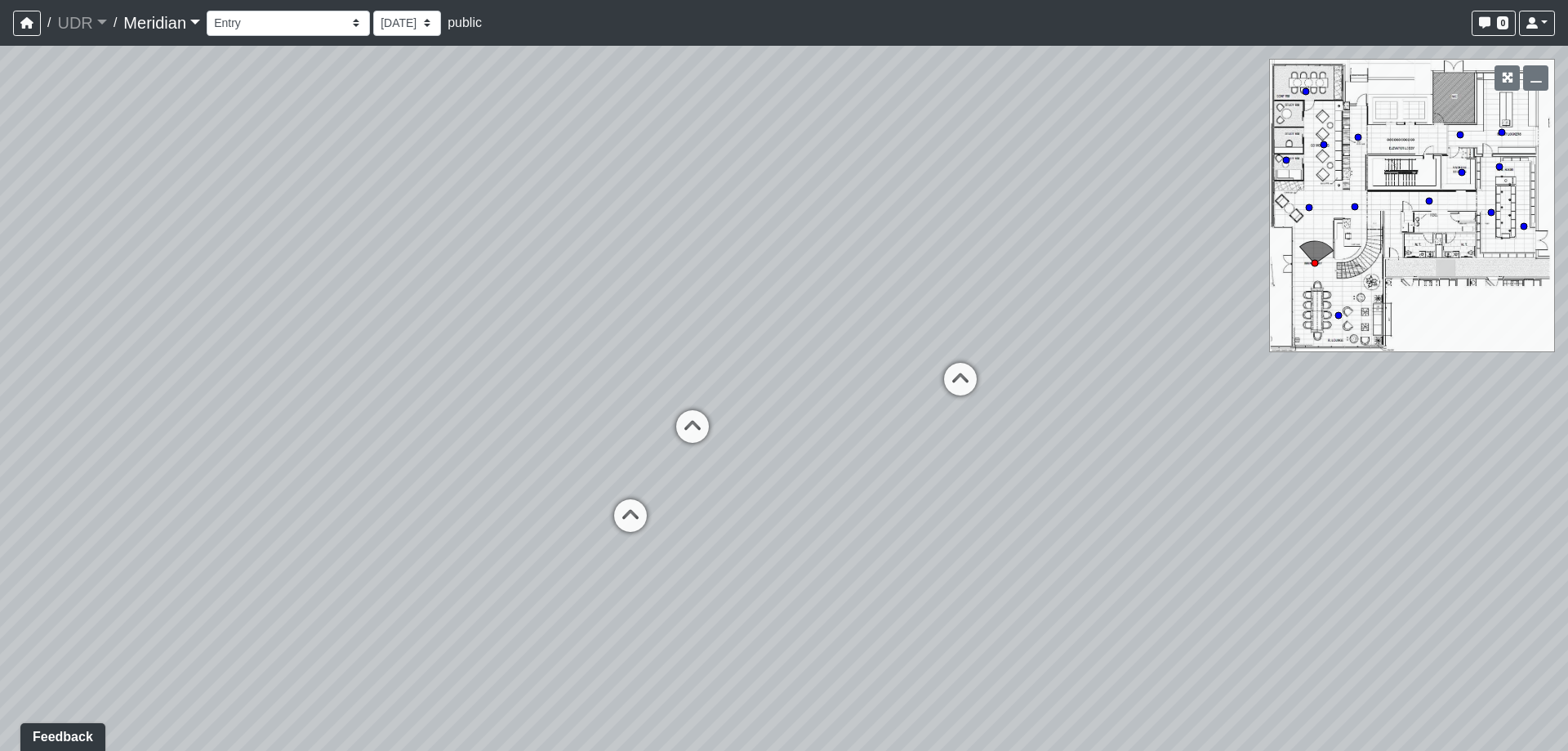
click at [852, 356] on div "Loading... Reception Loading... Seating Loading... Sectional Loading... Feature…" at bounding box center [784, 398] width 1568 height 705
